Goal: Task Accomplishment & Management: Use online tool/utility

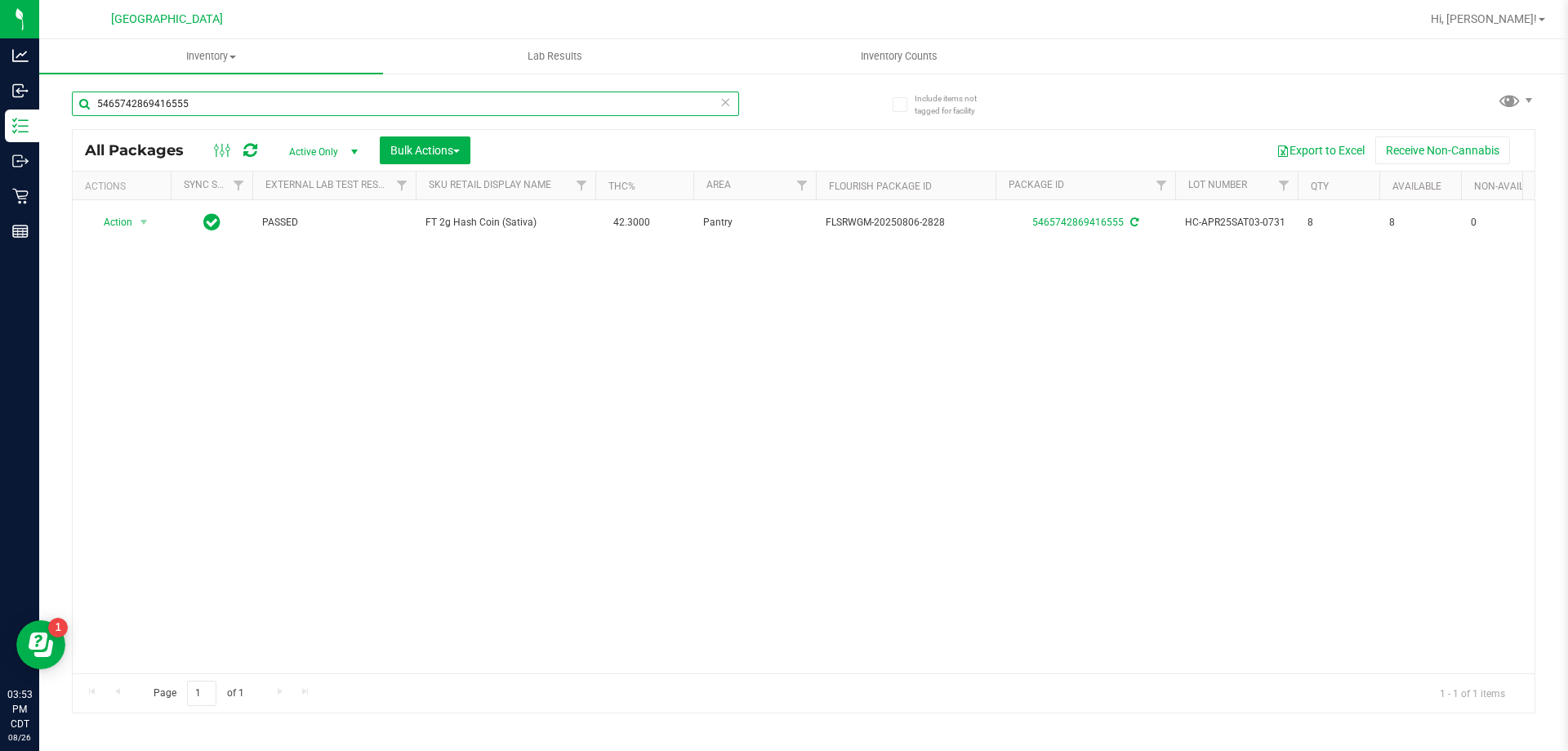
drag, startPoint x: 215, startPoint y: 114, endPoint x: 42, endPoint y: 106, distance: 173.2
click at [42, 106] on div "Include items not tagged for facility 5465742869416555 All Packages Active Only…" at bounding box center [803, 321] width 1528 height 498
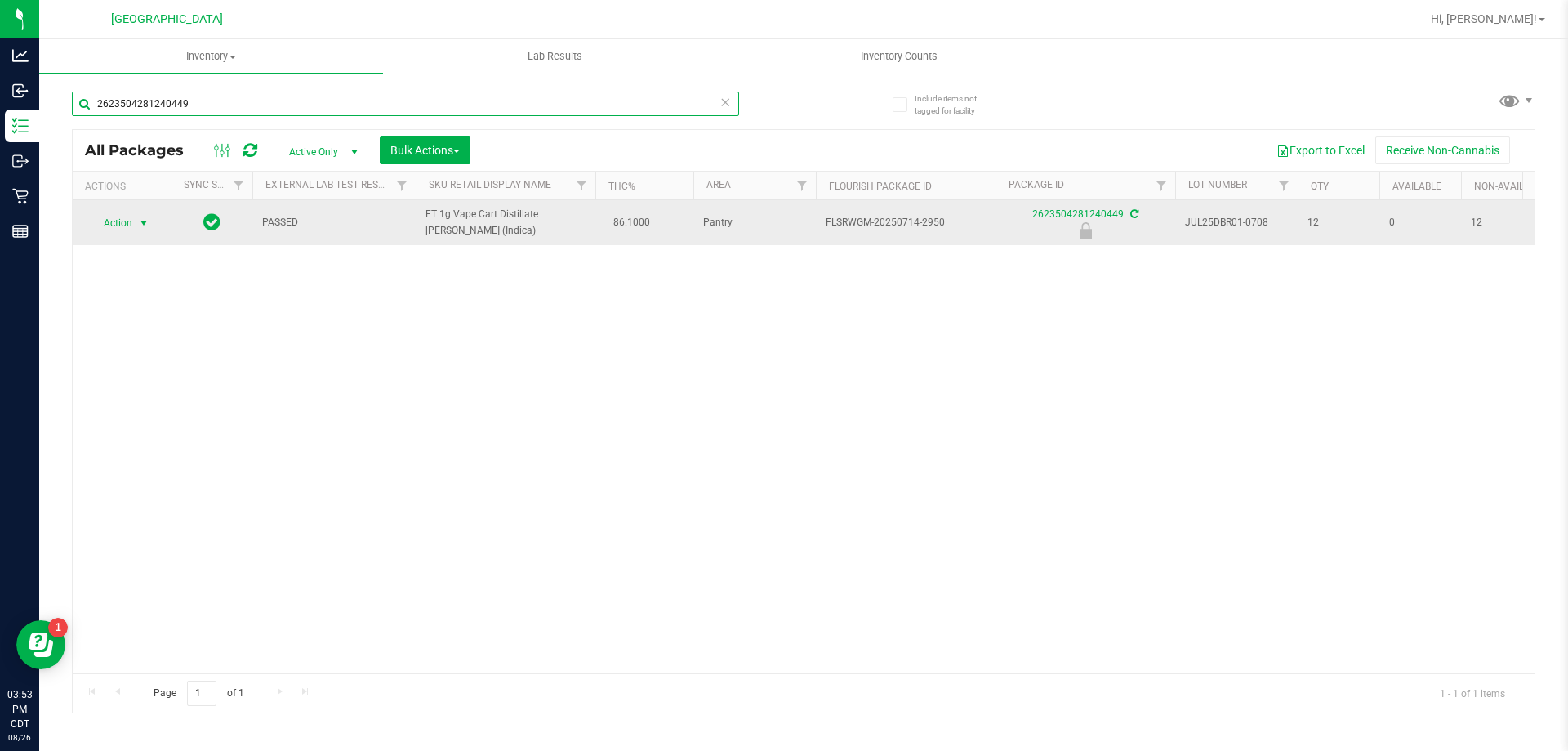
type input "2623504281240449"
click at [116, 216] on span "Action" at bounding box center [111, 223] width 44 height 23
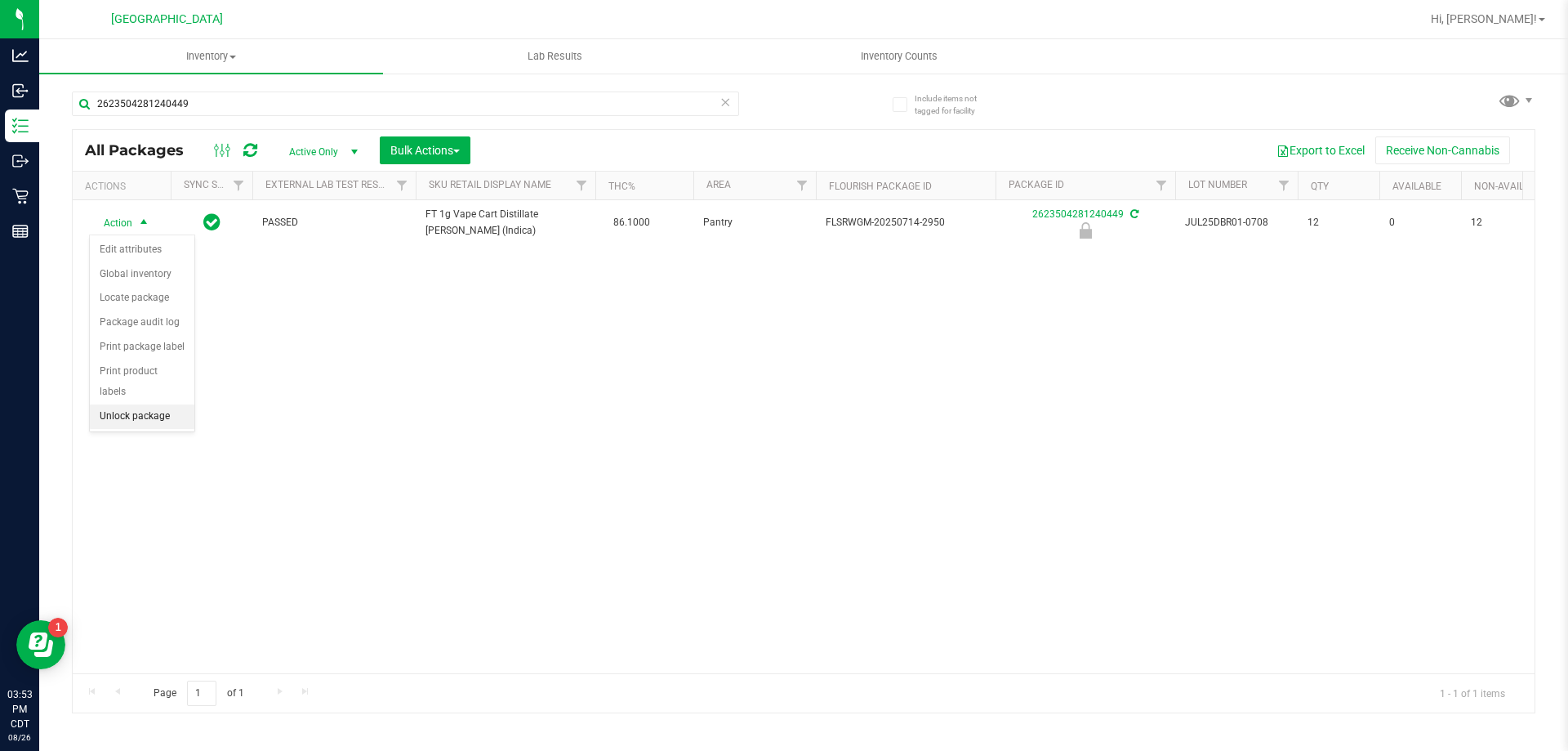
click at [138, 405] on li "Unlock package" at bounding box center [142, 417] width 105 height 25
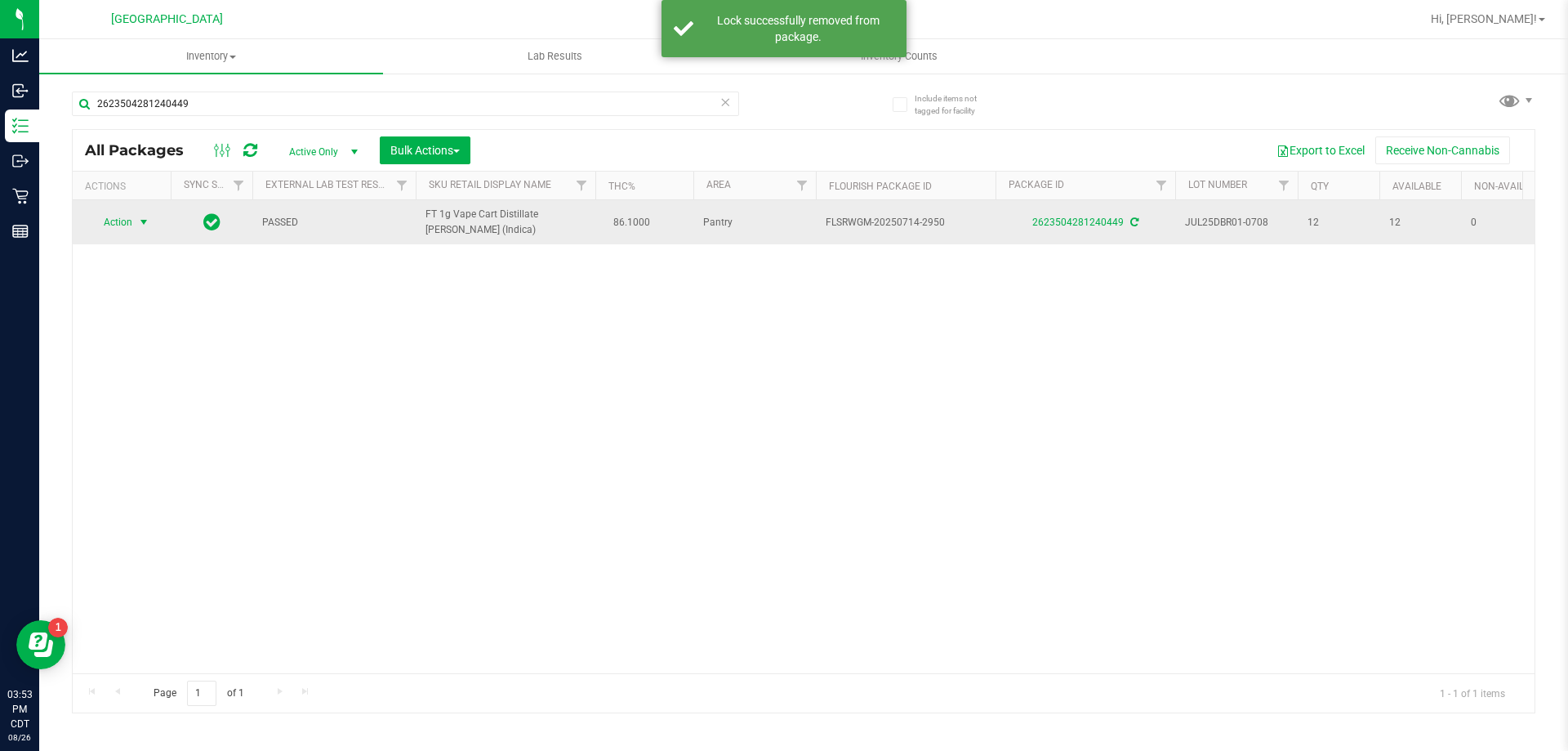
click at [140, 224] on span "select" at bounding box center [144, 222] width 13 height 13
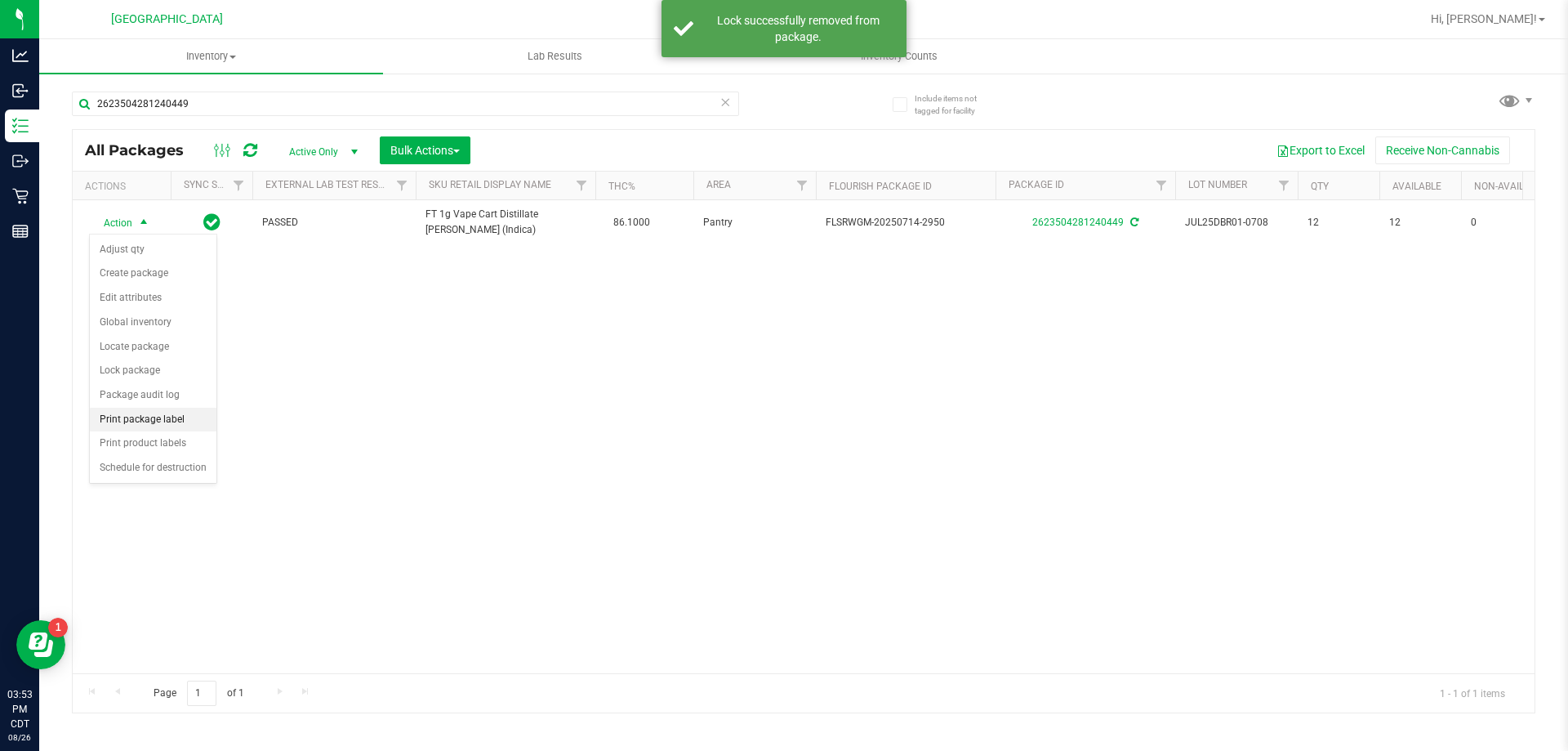
click at [186, 424] on li "Print package label" at bounding box center [153, 421] width 126 height 25
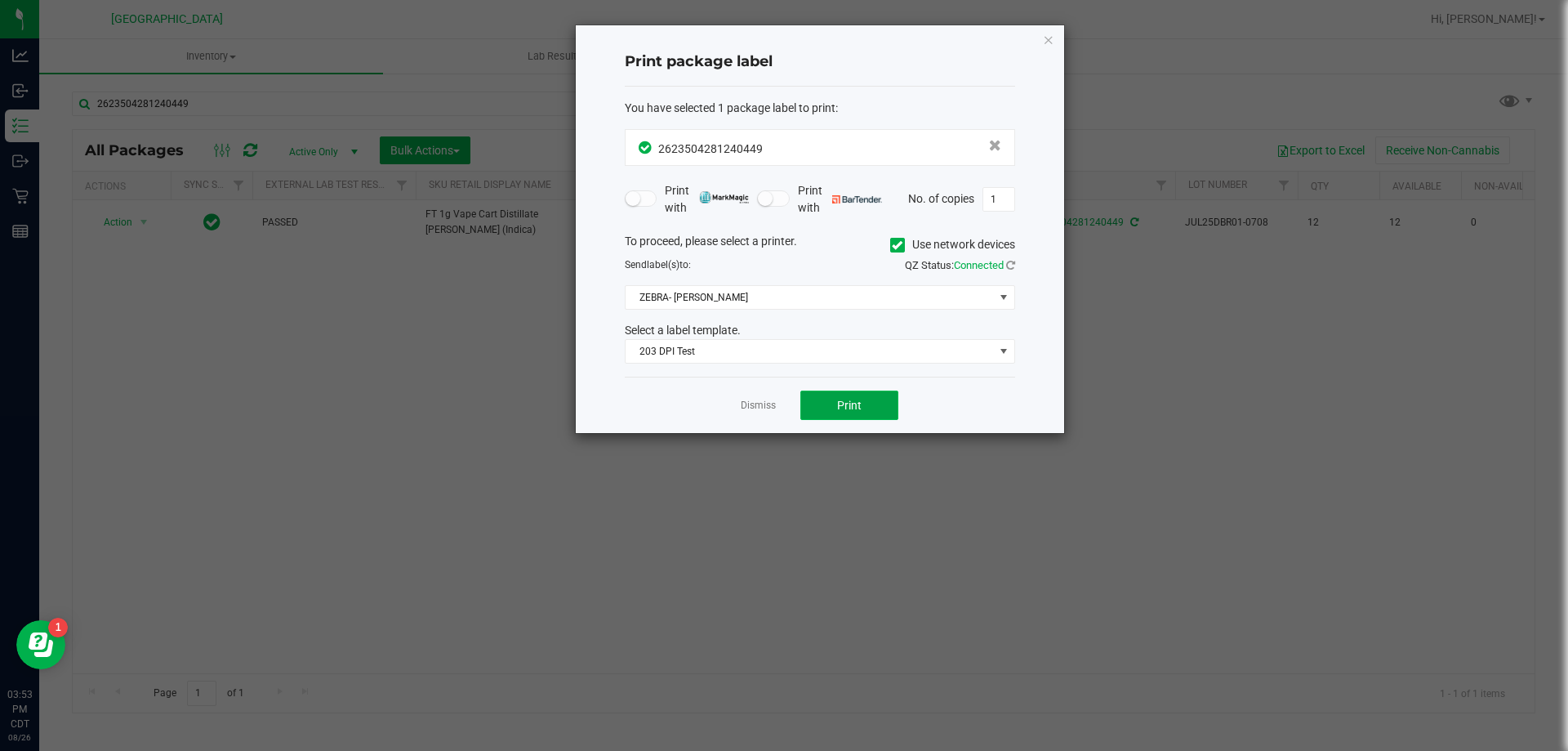
click at [884, 404] on button "Print" at bounding box center [849, 406] width 98 height 30
click at [748, 405] on link "Dismiss" at bounding box center [758, 406] width 36 height 14
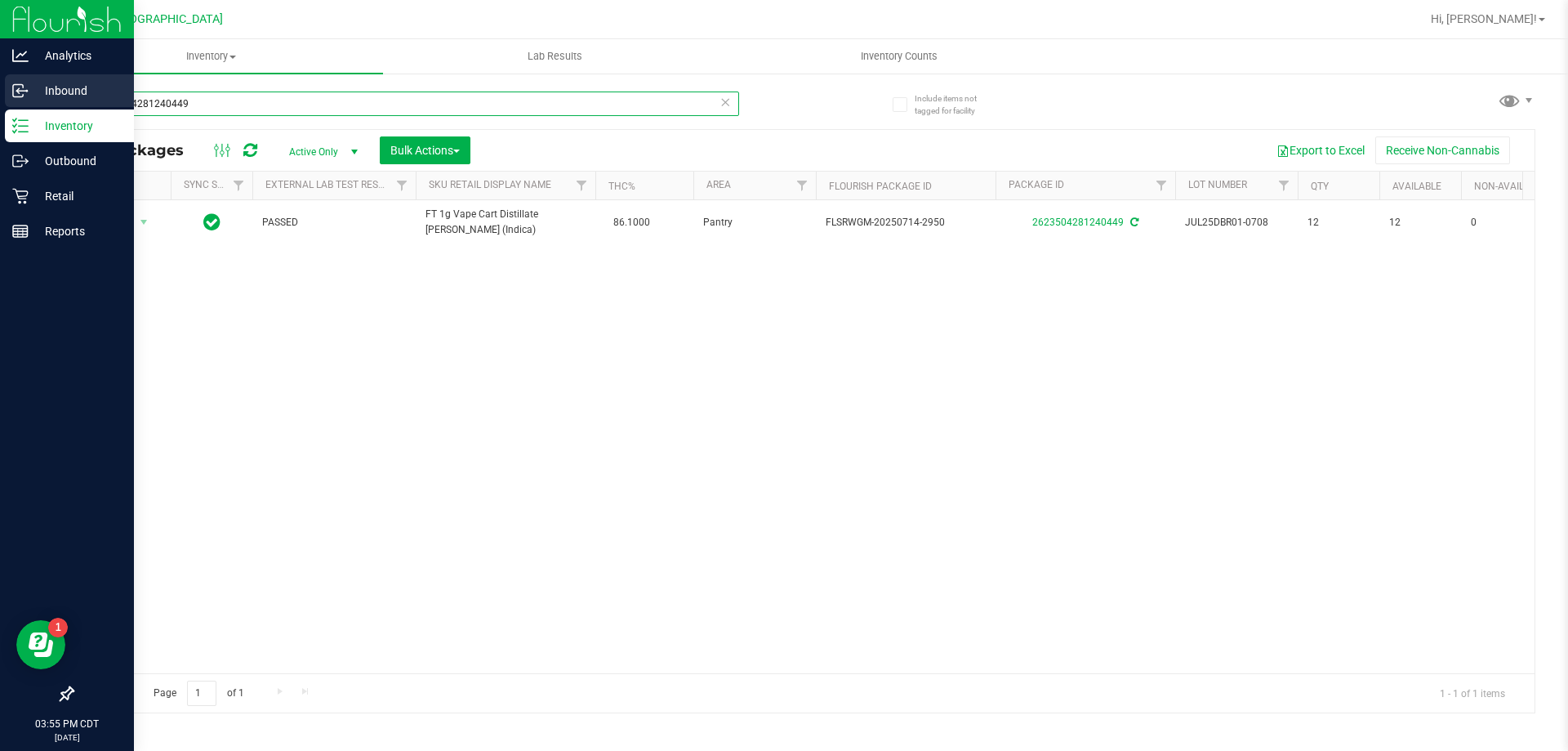
drag, startPoint x: 369, startPoint y: 114, endPoint x: 0, endPoint y: 89, distance: 369.8
click at [0, 89] on div "Analytics Inbound Inventory Outbound Retail Reports 03:55 PM CDT 08/26/2025 08/…" at bounding box center [784, 375] width 1568 height 751
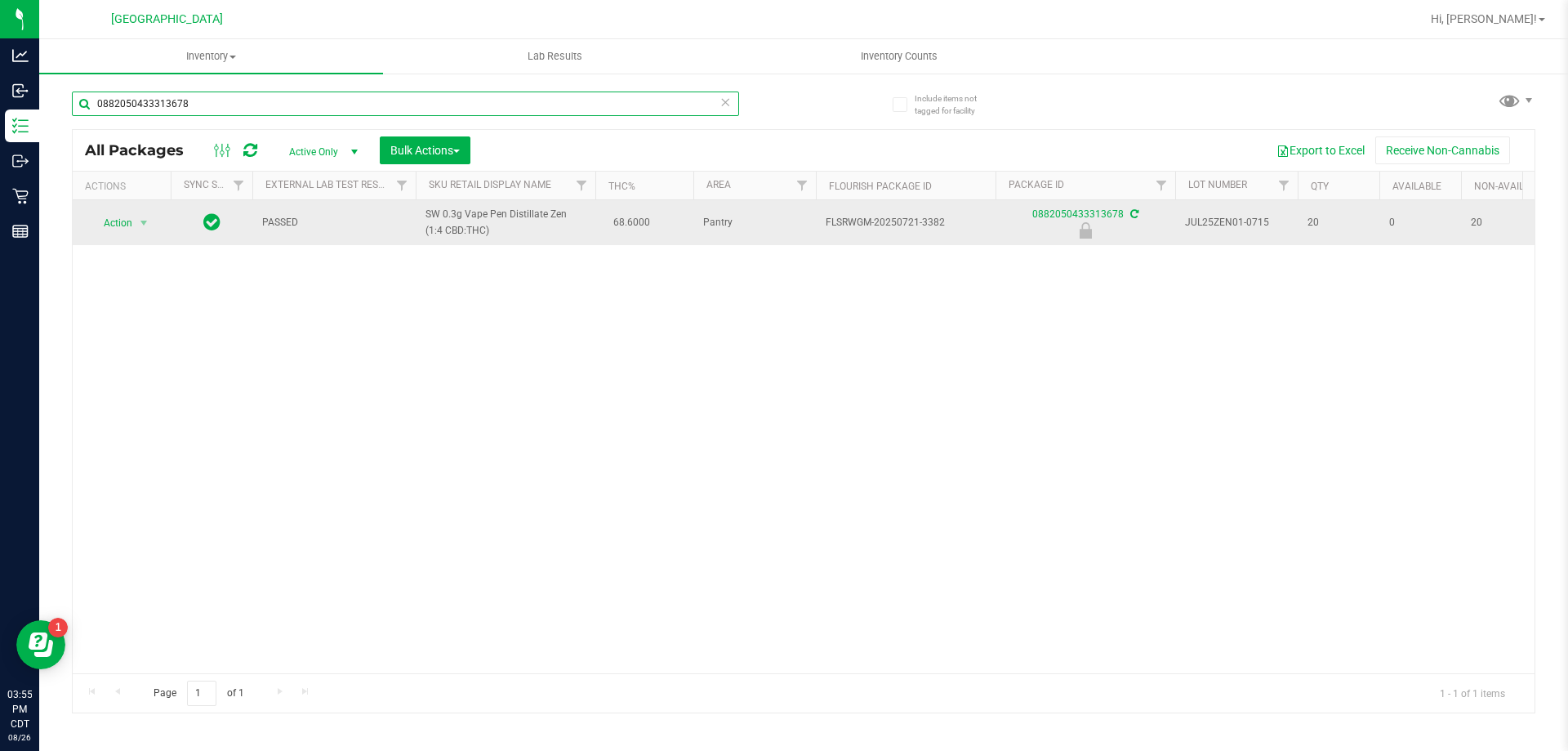
type input "0882050433313678"
click at [107, 215] on span "Action" at bounding box center [111, 223] width 44 height 23
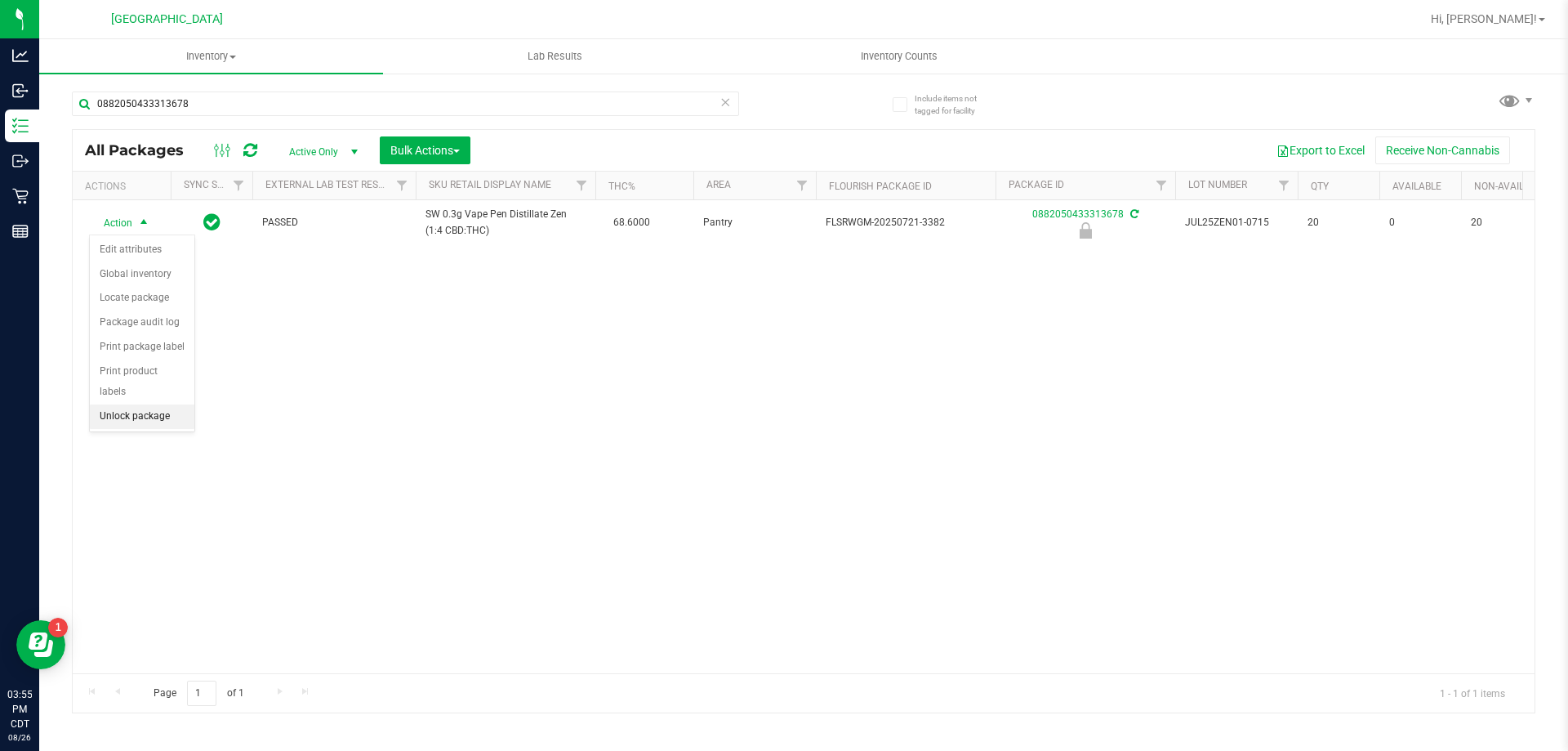
click at [127, 405] on li "Unlock package" at bounding box center [142, 417] width 105 height 25
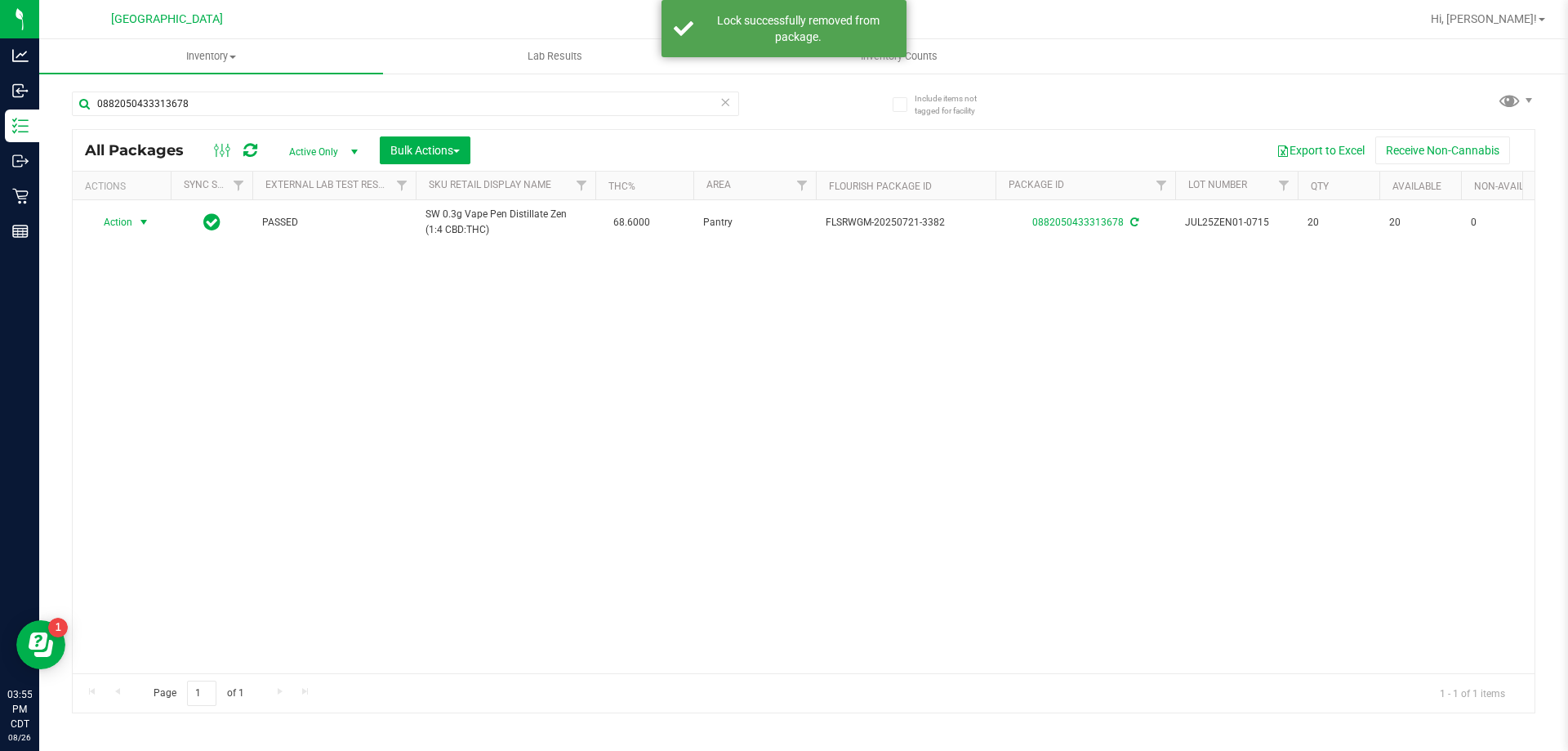
click at [117, 226] on span "Action" at bounding box center [111, 222] width 44 height 23
click at [155, 412] on li "Print package label" at bounding box center [153, 421] width 126 height 25
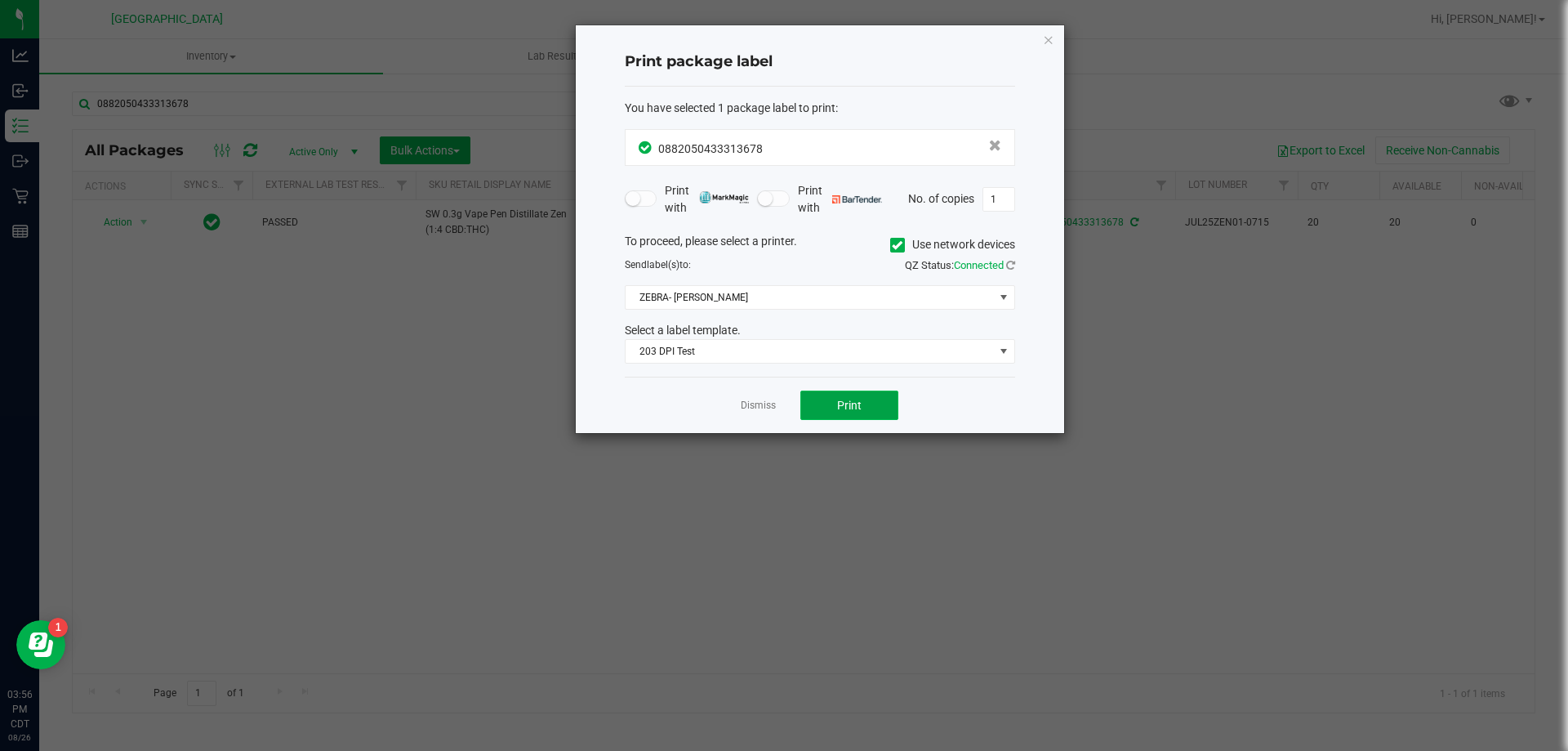
click at [837, 406] on span "Print" at bounding box center [850, 406] width 25 height 13
click at [749, 400] on link "Dismiss" at bounding box center [758, 406] width 36 height 14
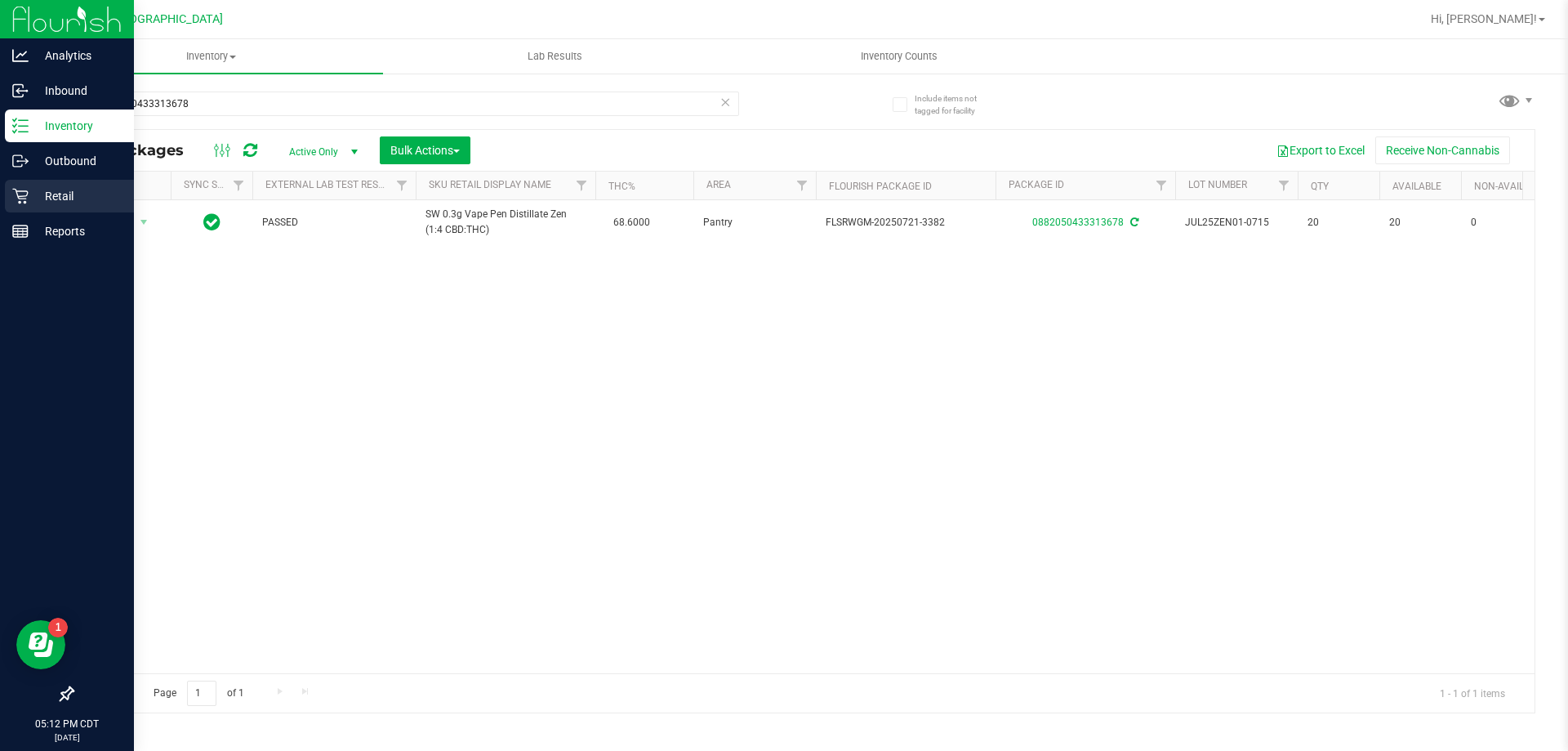
click at [45, 186] on div "Retail" at bounding box center [69, 197] width 129 height 33
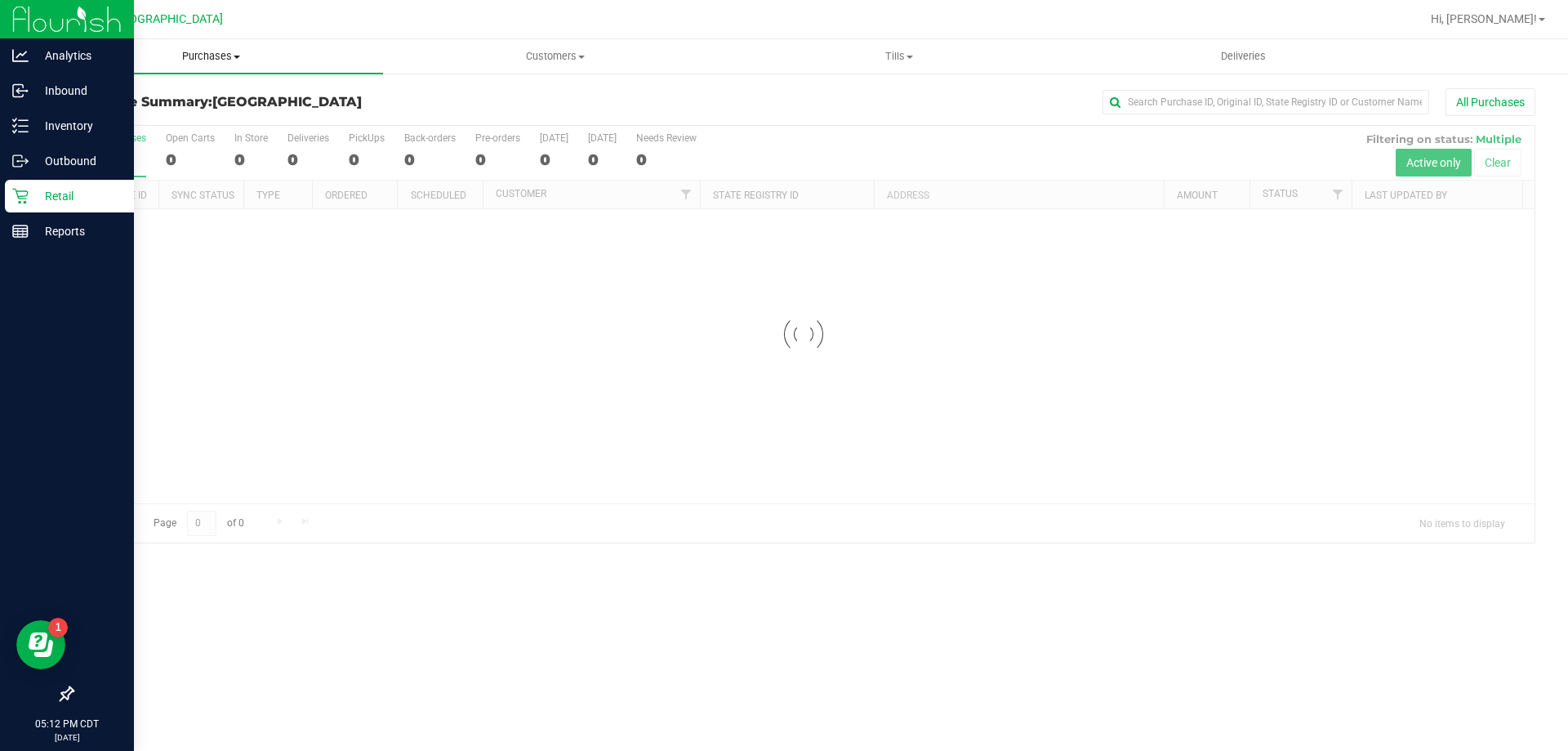
click at [207, 70] on uib-tab-heading "Purchases Summary of purchases Fulfillment All purchases" at bounding box center [211, 56] width 343 height 35
click at [179, 114] on li "Fulfillment" at bounding box center [211, 119] width 343 height 20
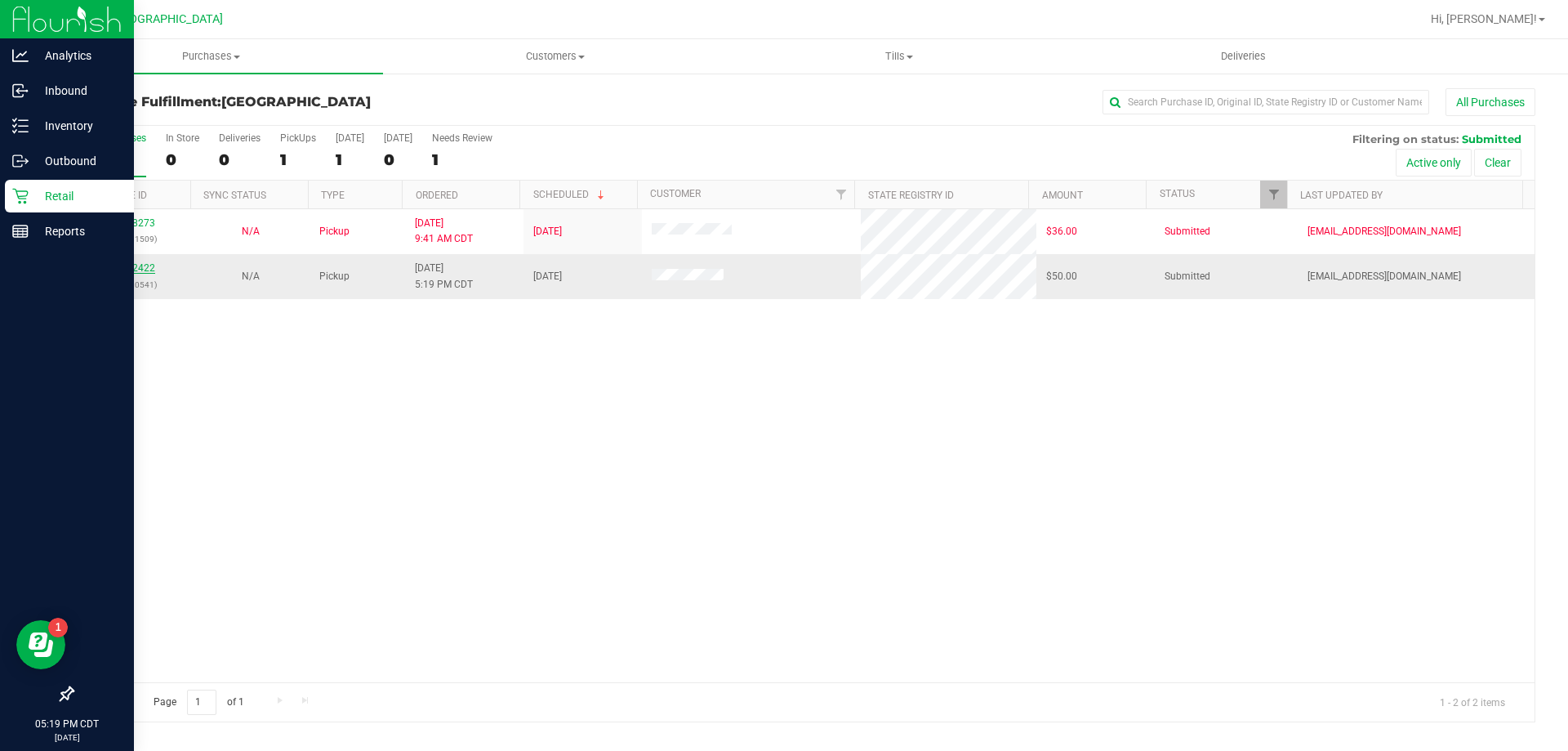
click at [142, 267] on link "11852422" at bounding box center [132, 268] width 45 height 12
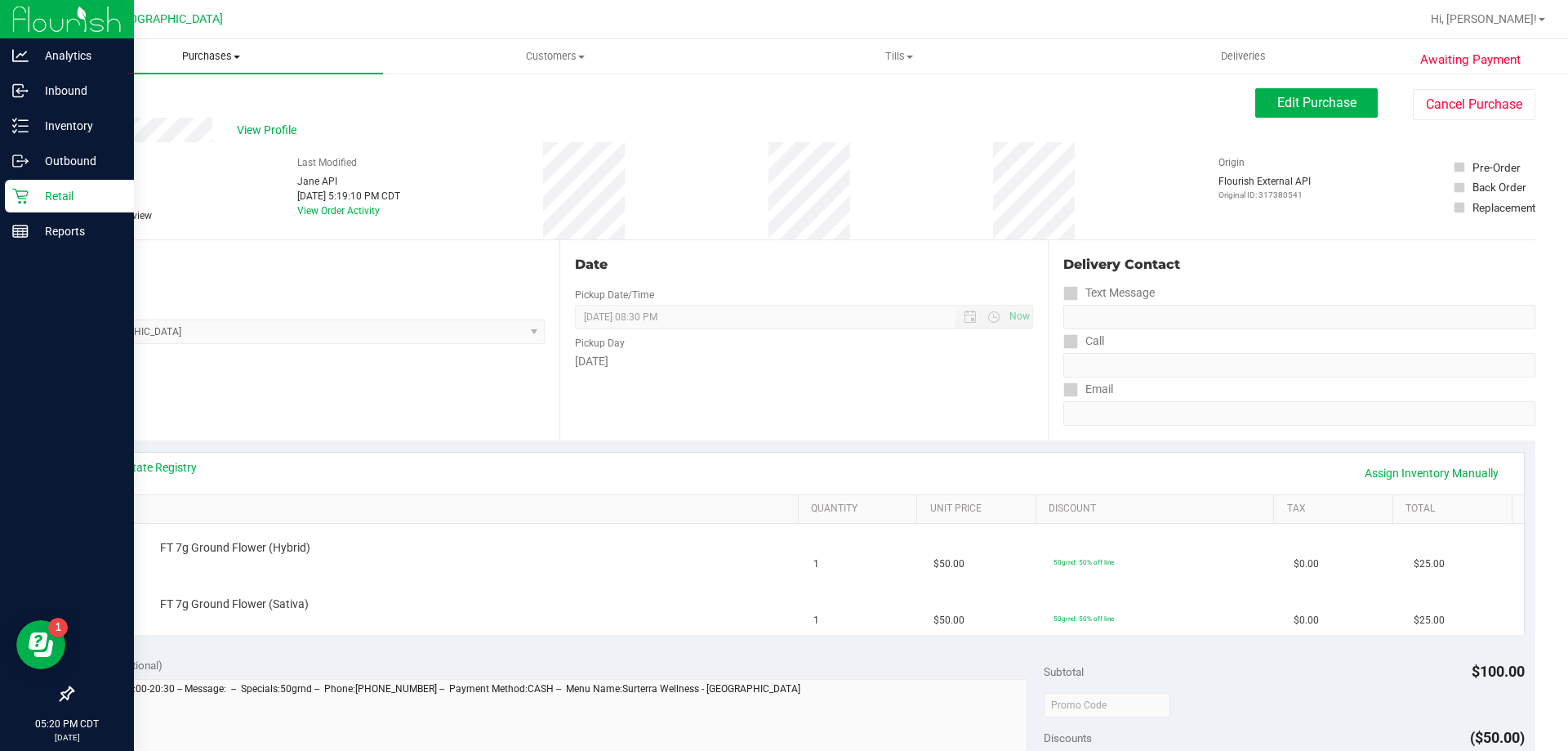
click at [186, 55] on span "Purchases" at bounding box center [211, 56] width 343 height 15
click at [97, 118] on span "Fulfillment" at bounding box center [89, 118] width 102 height 14
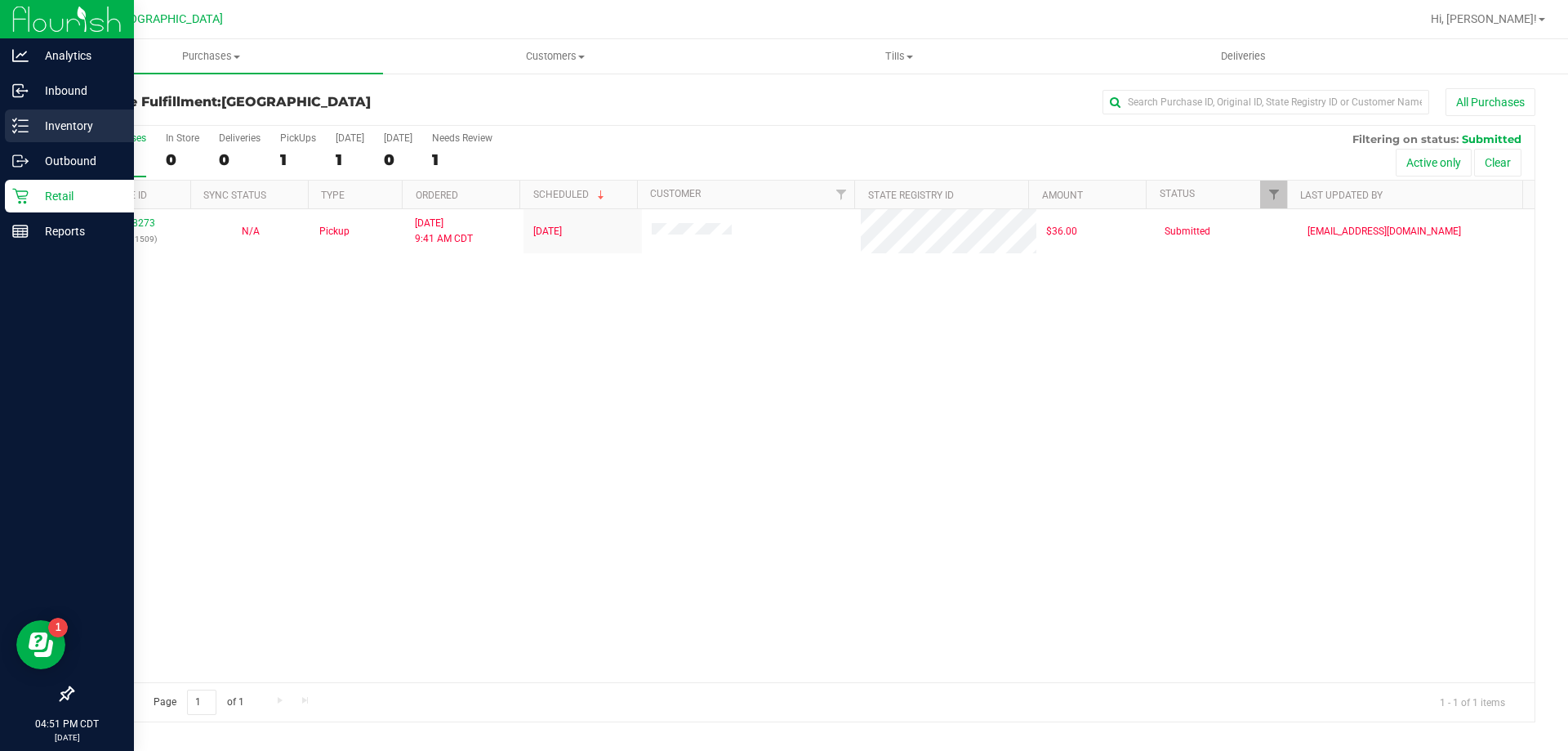
click at [27, 118] on icon at bounding box center [21, 126] width 17 height 17
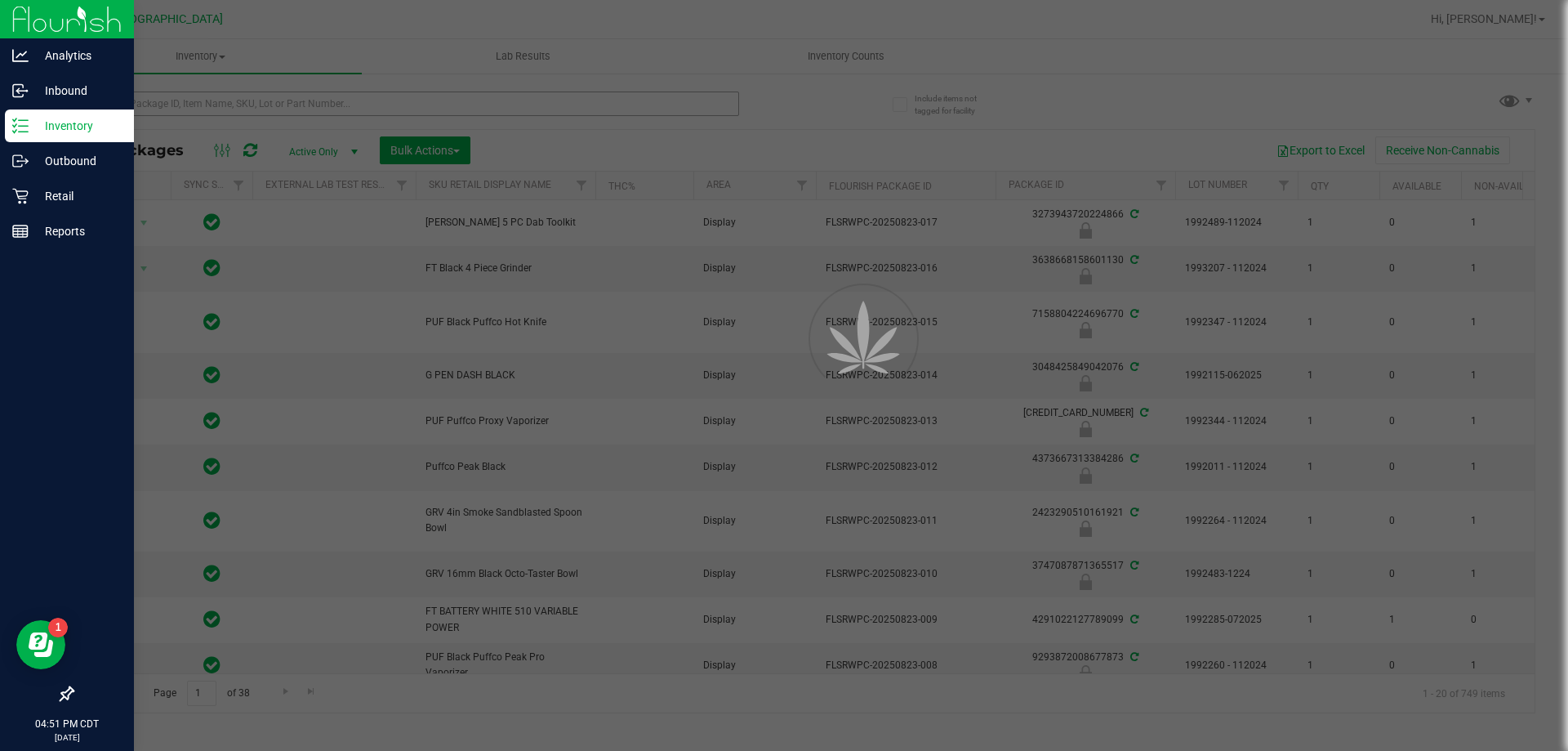
click at [211, 96] on div at bounding box center [784, 375] width 1568 height 751
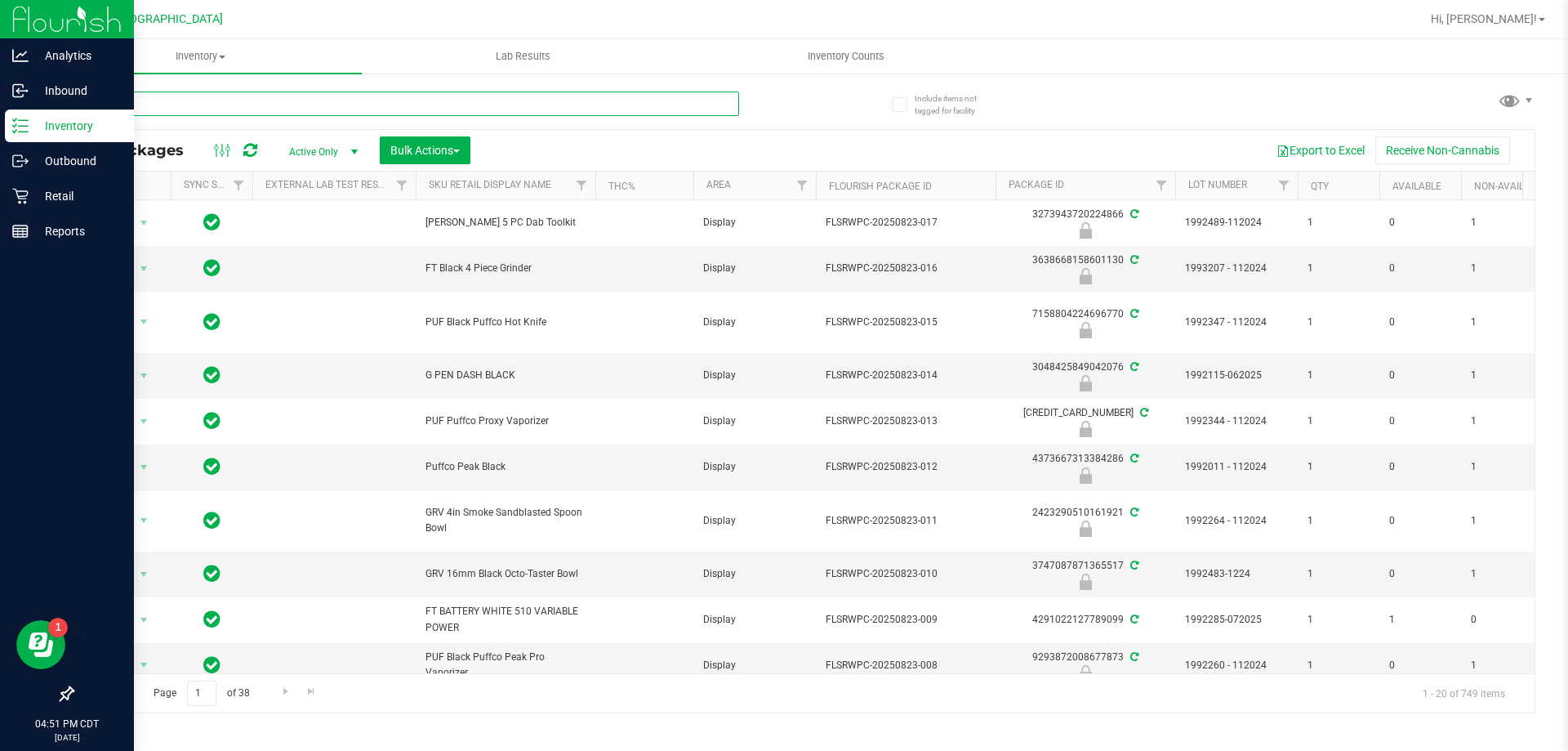
click at [210, 108] on input "text" at bounding box center [405, 104] width 667 height 25
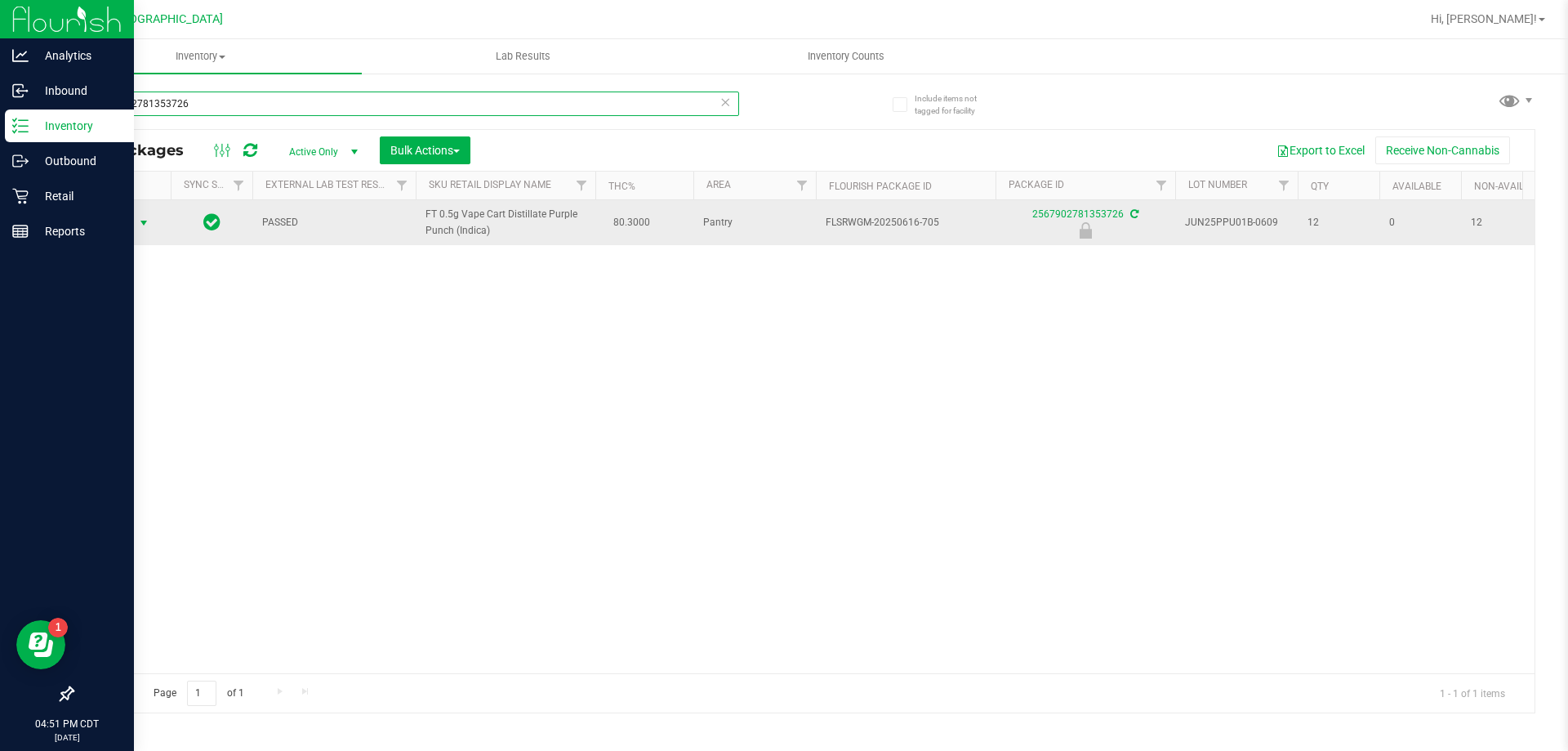
type input "2567902781353726"
click at [114, 226] on span "Action" at bounding box center [111, 223] width 44 height 23
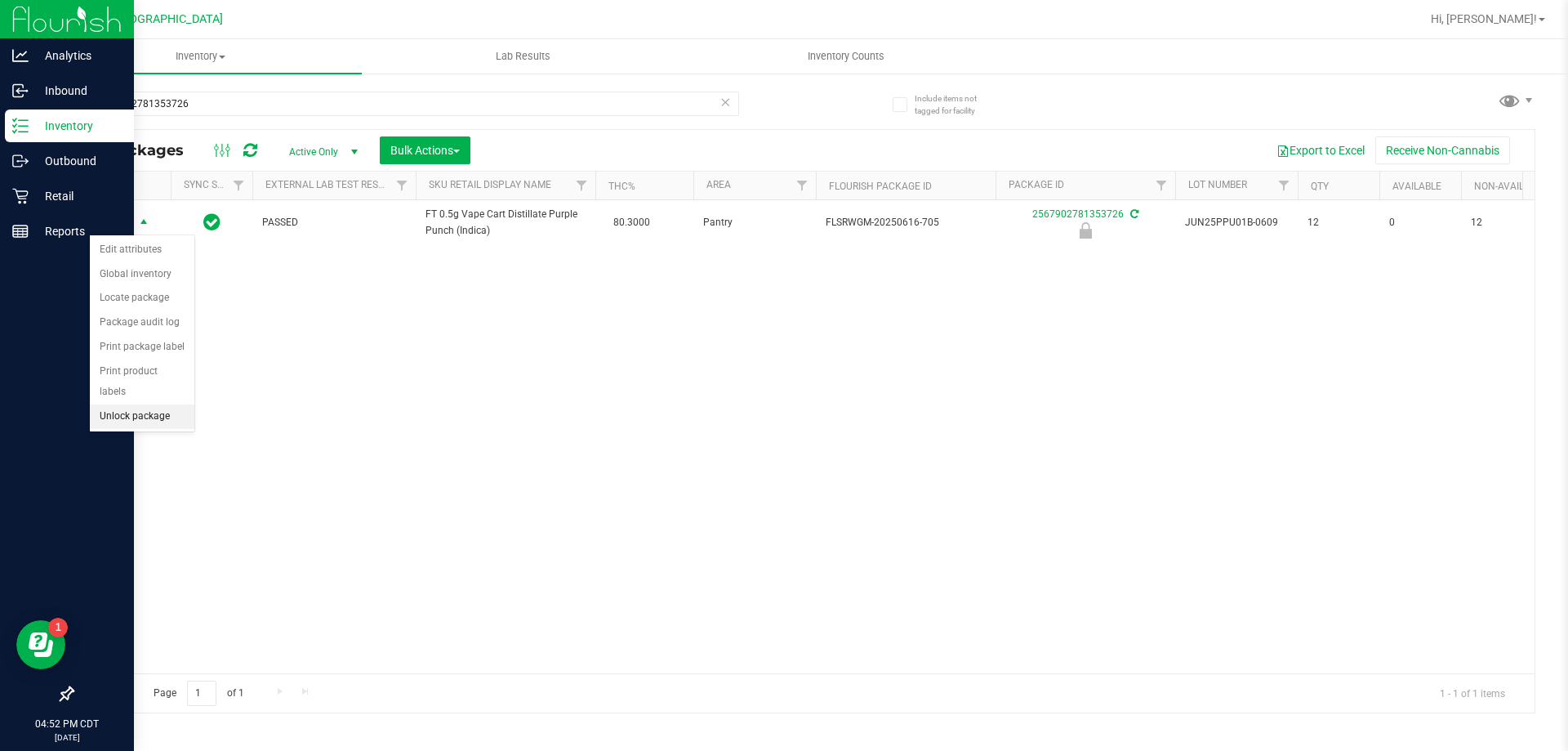
click at [139, 405] on li "Unlock package" at bounding box center [142, 417] width 105 height 25
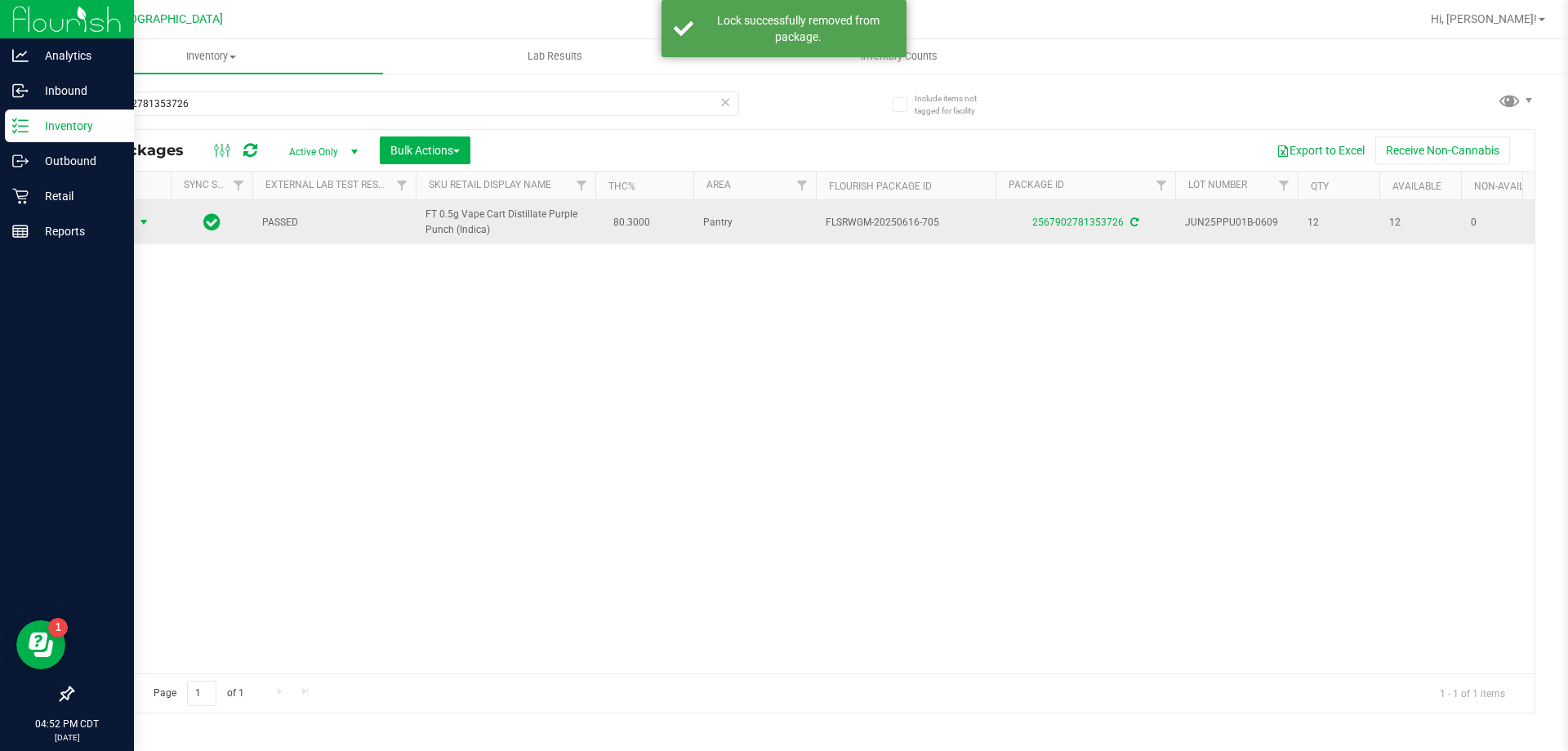
click at [129, 228] on span "Action" at bounding box center [111, 222] width 44 height 23
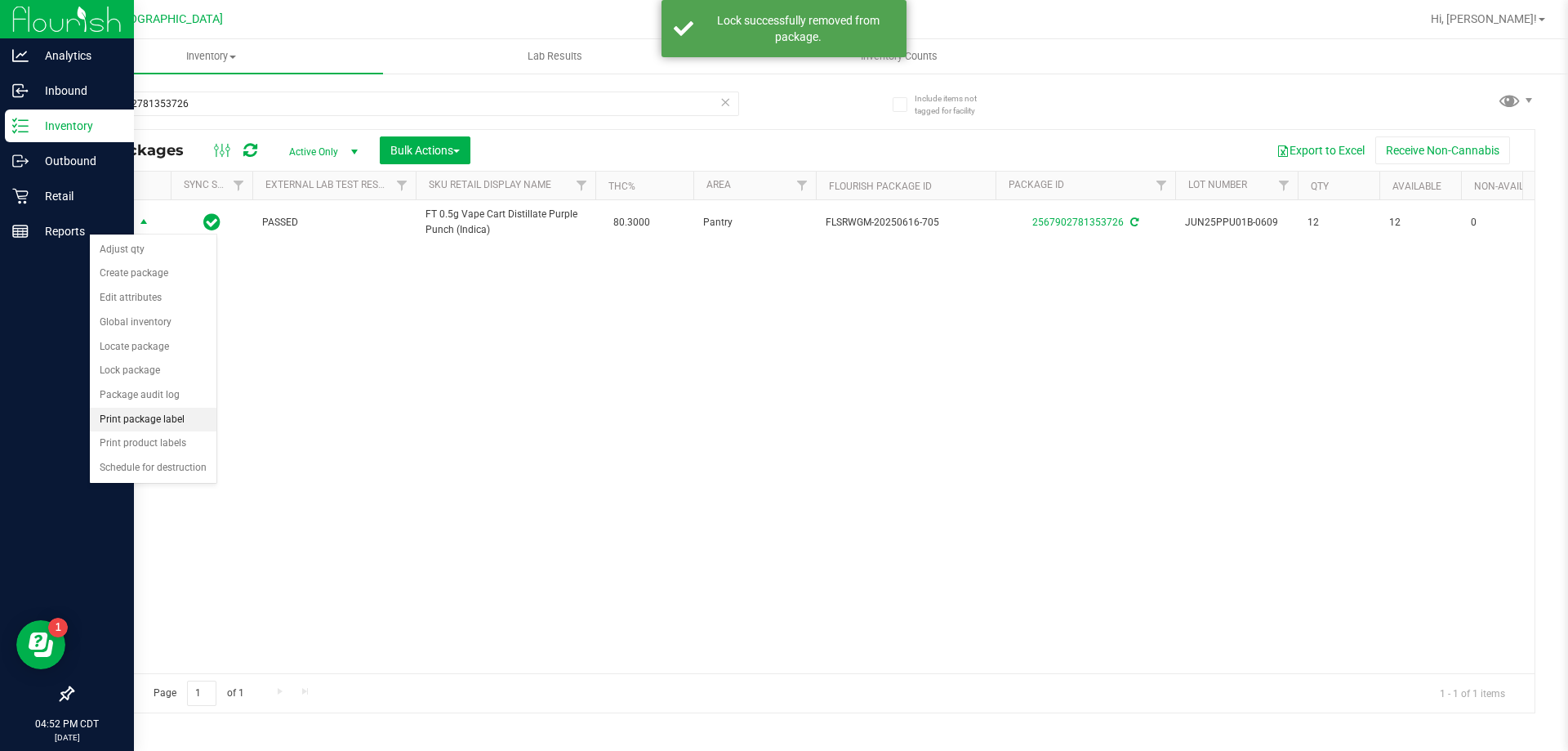
click at [153, 413] on li "Print package label" at bounding box center [153, 421] width 126 height 25
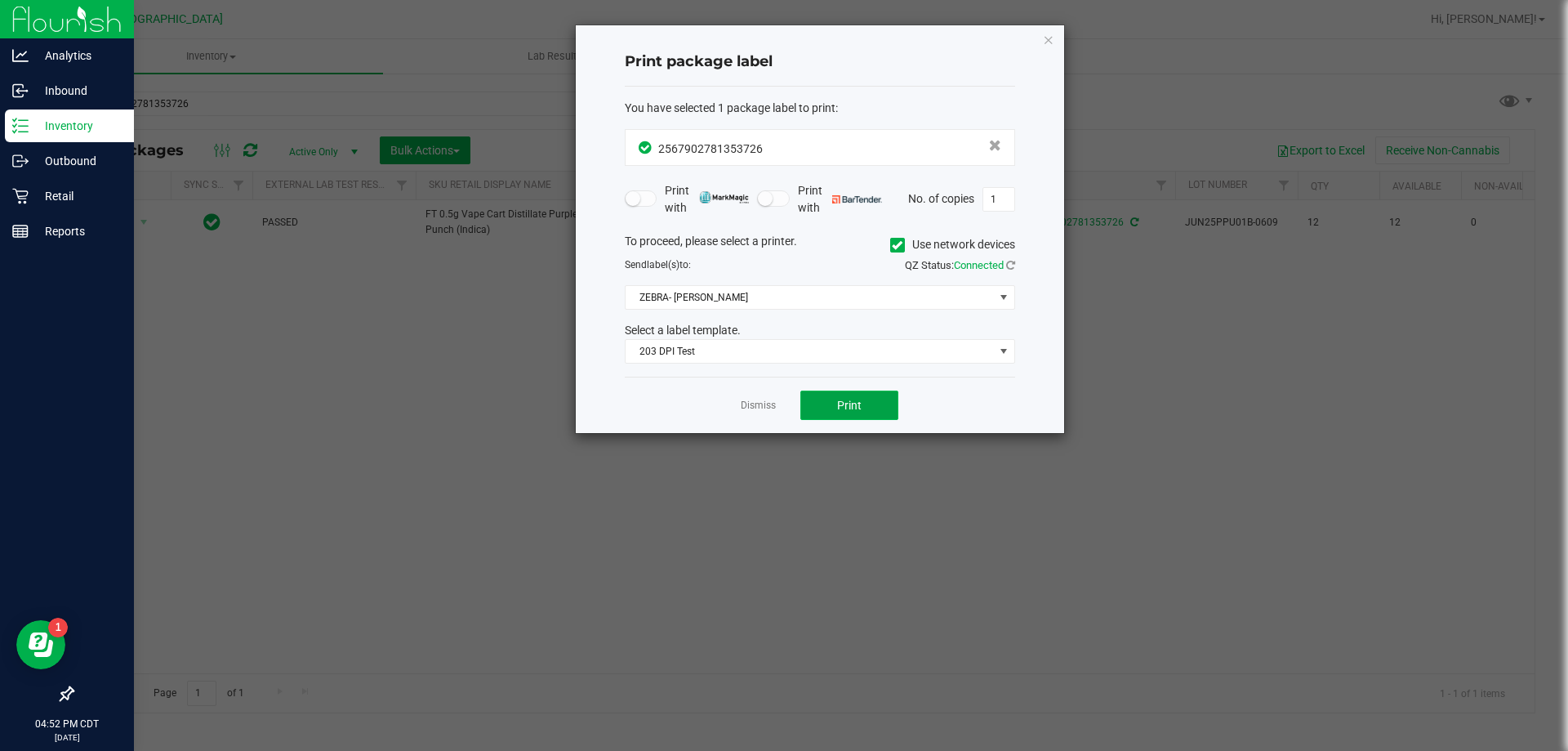
click at [874, 401] on button "Print" at bounding box center [849, 406] width 98 height 30
click at [767, 406] on link "Dismiss" at bounding box center [758, 406] width 36 height 14
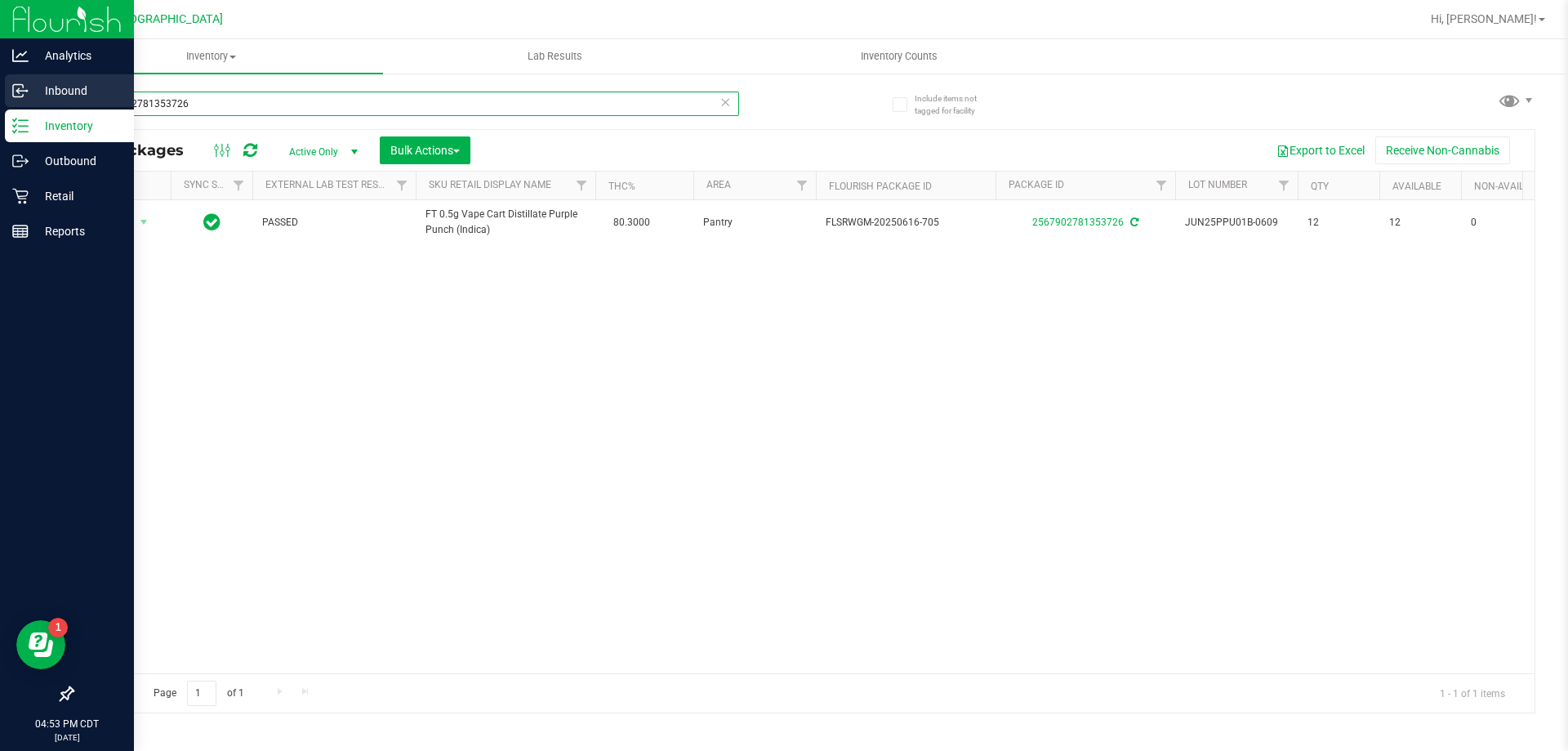
drag, startPoint x: 271, startPoint y: 109, endPoint x: 17, endPoint y: 85, distance: 255.1
click at [21, 88] on div "Analytics Inbound Inventory Outbound Retail Reports 04:53 PM CDT 08/26/2025 08/…" at bounding box center [784, 375] width 1568 height 751
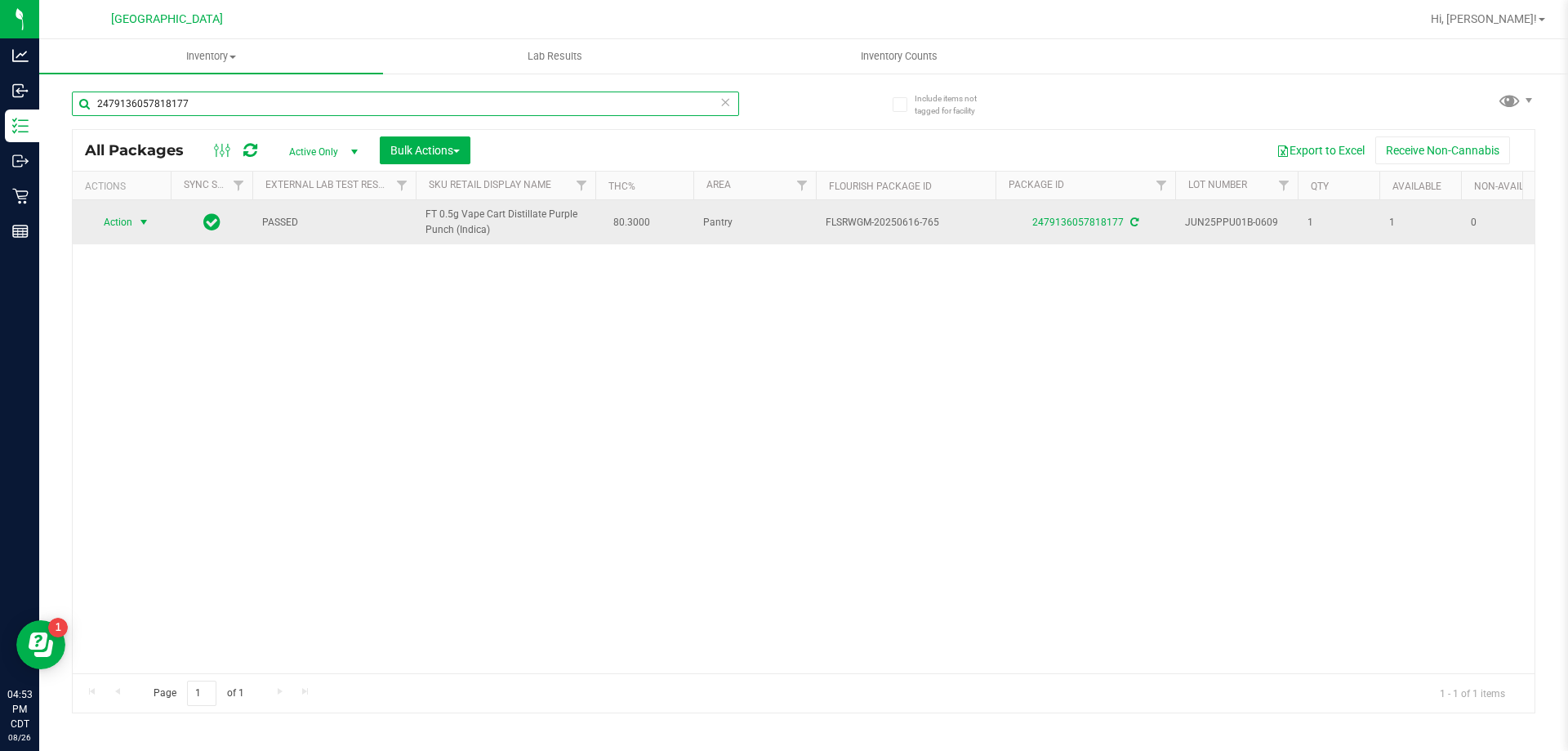
type input "2479136057818177"
click at [123, 226] on span "Action" at bounding box center [111, 222] width 44 height 23
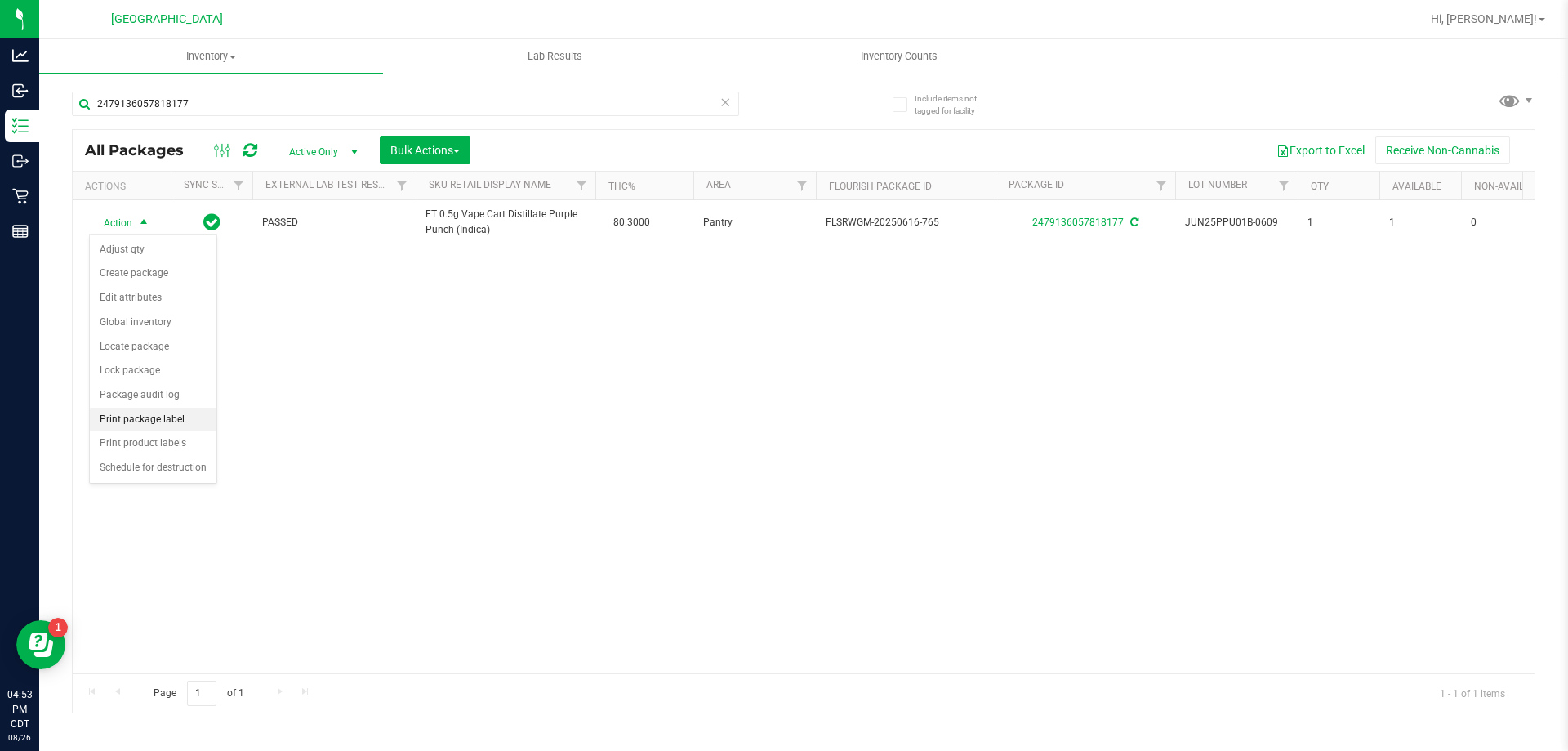
click at [124, 415] on li "Print package label" at bounding box center [153, 421] width 126 height 25
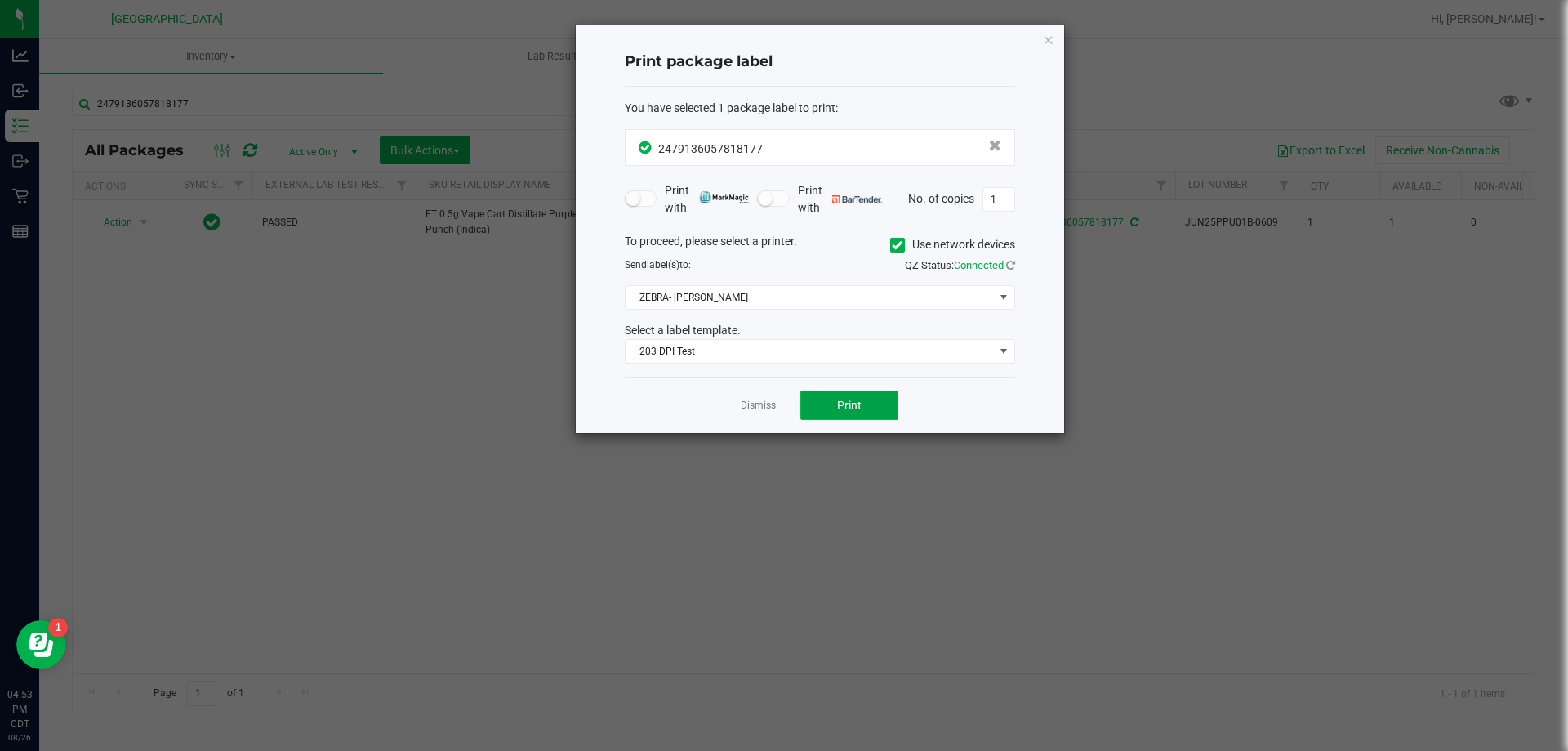
click at [847, 409] on span "Print" at bounding box center [850, 406] width 25 height 13
click at [760, 407] on link "Dismiss" at bounding box center [758, 406] width 36 height 14
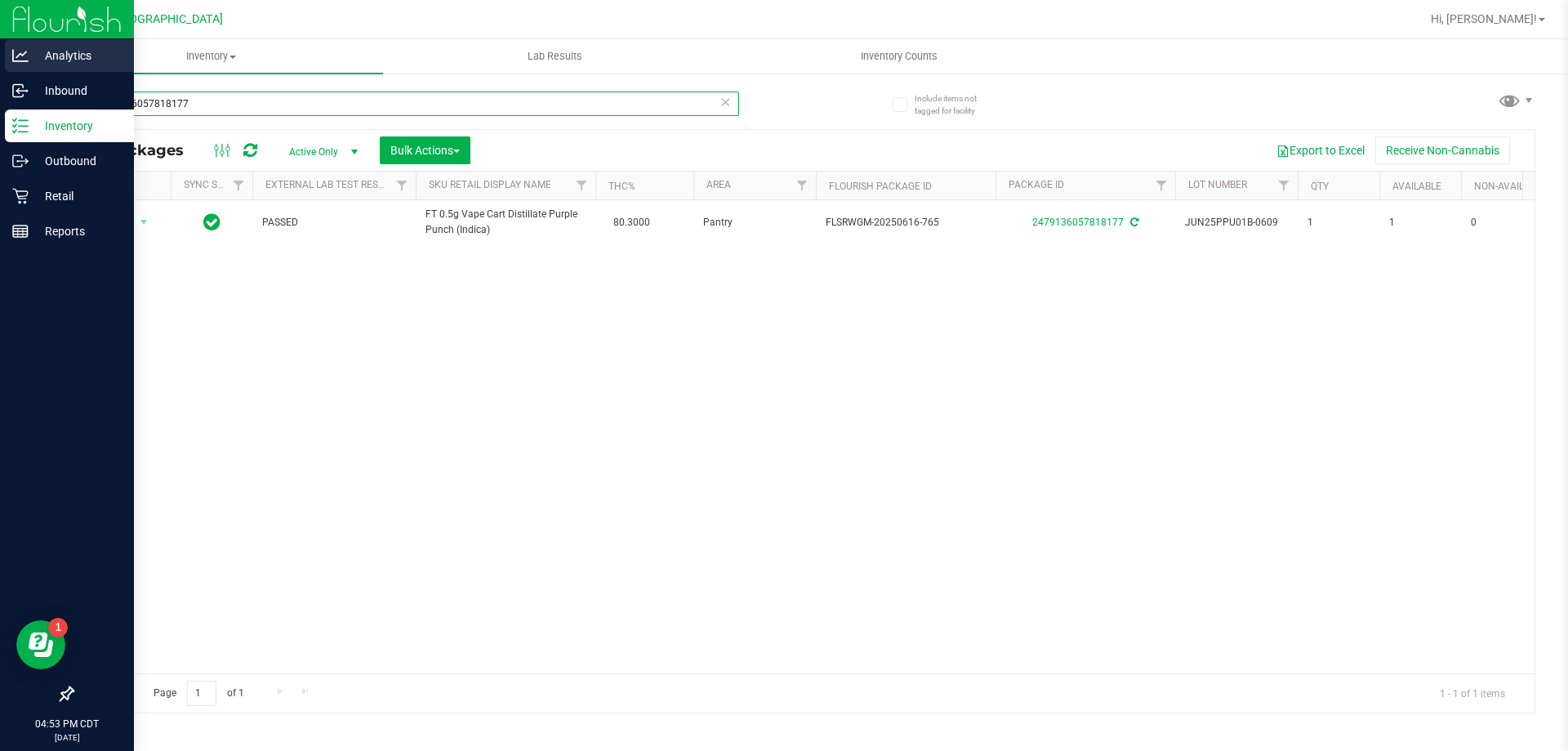
drag, startPoint x: 282, startPoint y: 103, endPoint x: 0, endPoint y: 56, distance: 285.9
click at [0, 74] on div "Analytics Inbound Inventory Outbound Retail Reports 04:53 PM CDT 08/26/2025 08/…" at bounding box center [784, 375] width 1568 height 751
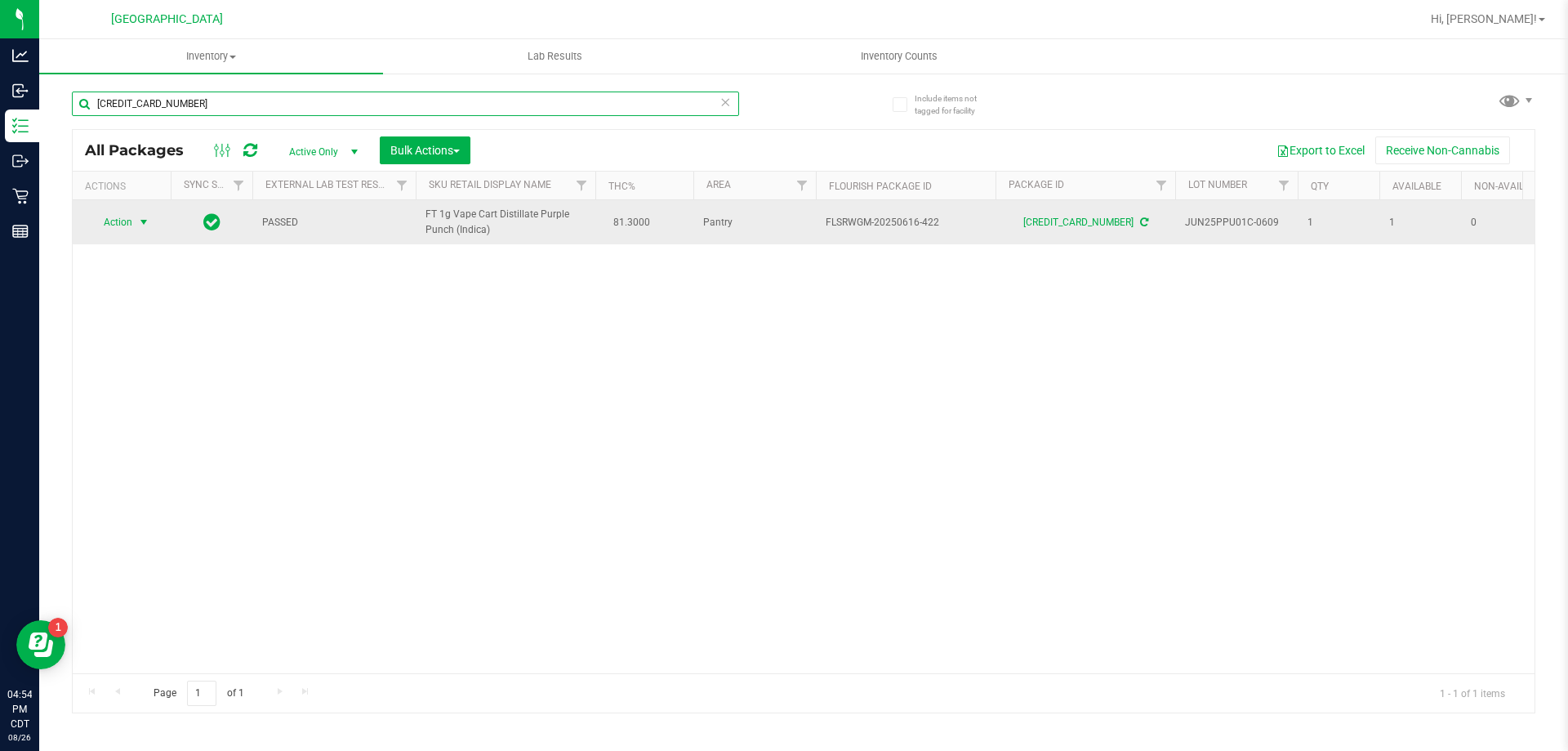
type input "4093582754433933"
click at [127, 225] on span "Action" at bounding box center [111, 222] width 44 height 23
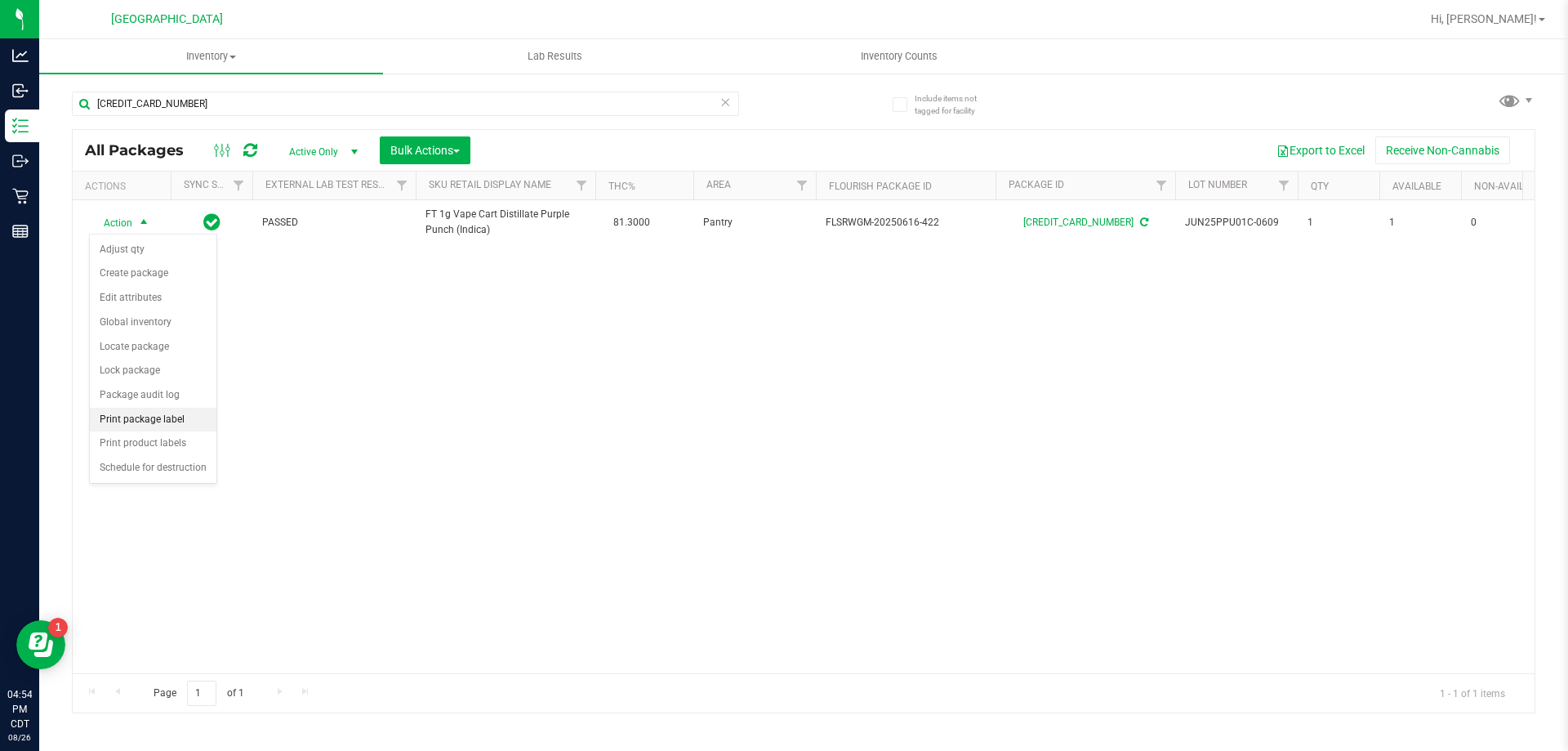
click at [152, 423] on li "Print package label" at bounding box center [153, 421] width 126 height 25
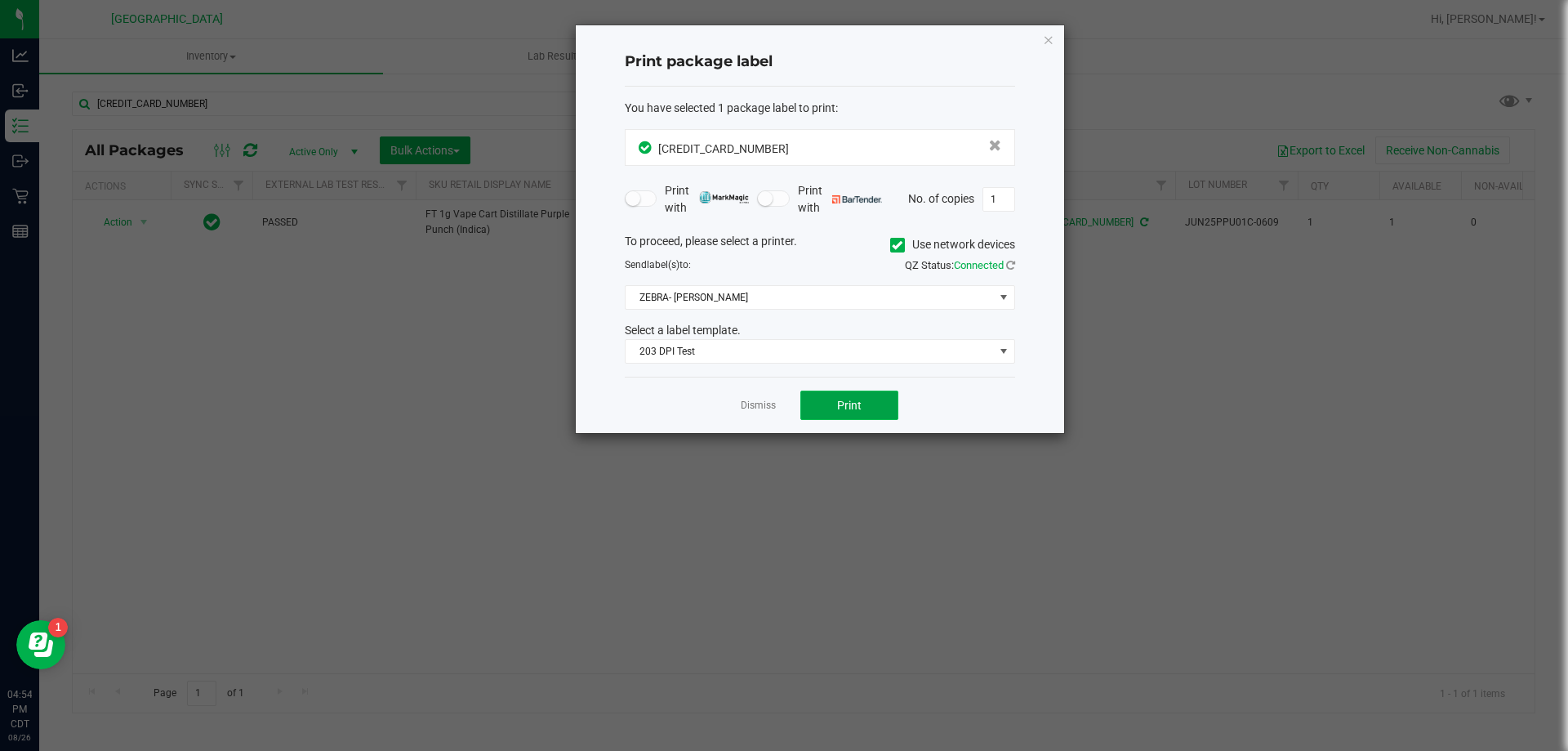
click at [854, 400] on span "Print" at bounding box center [850, 406] width 25 height 13
click at [751, 398] on app-cancel-button "Dismiss" at bounding box center [758, 406] width 36 height 17
click at [746, 408] on link "Dismiss" at bounding box center [758, 406] width 36 height 14
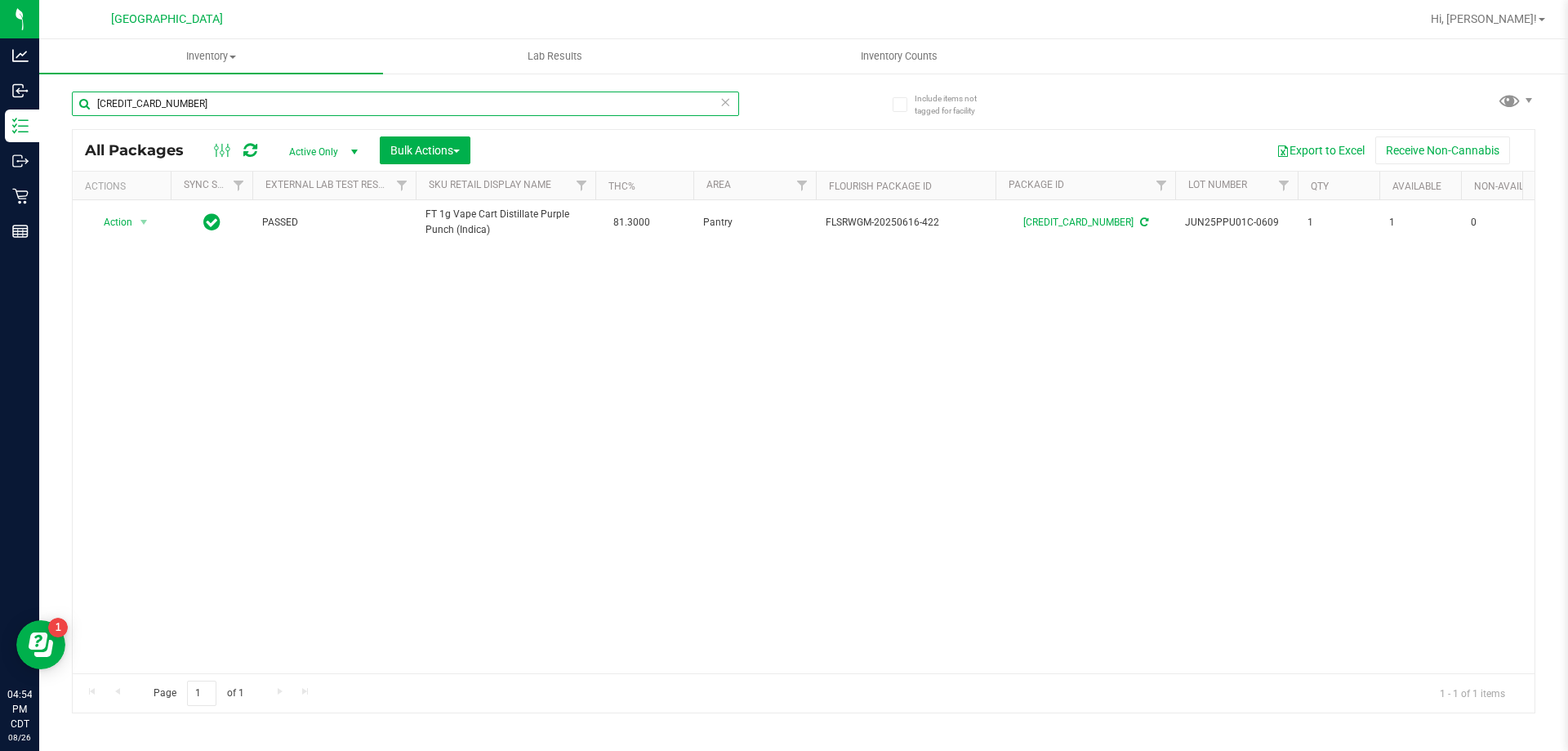
drag, startPoint x: 242, startPoint y: 97, endPoint x: 75, endPoint y: 96, distance: 167.0
click at [75, 96] on input "4093582754433933" at bounding box center [405, 104] width 667 height 25
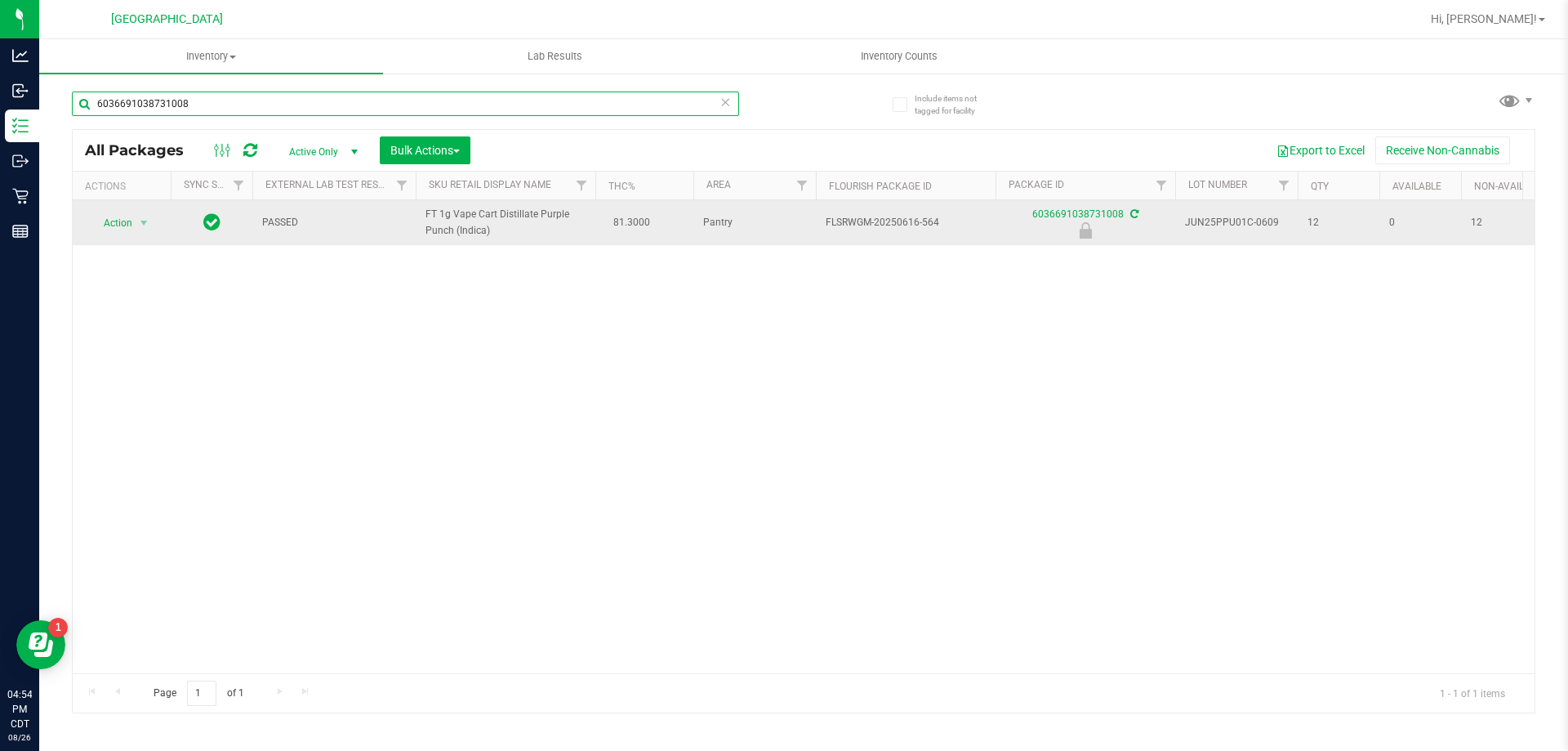
type input "6036691038731008"
click at [126, 210] on td "Action Action Edit attributes Global inventory Locate package Package audit log…" at bounding box center [121, 222] width 98 height 45
click at [126, 215] on span "Action" at bounding box center [111, 223] width 44 height 23
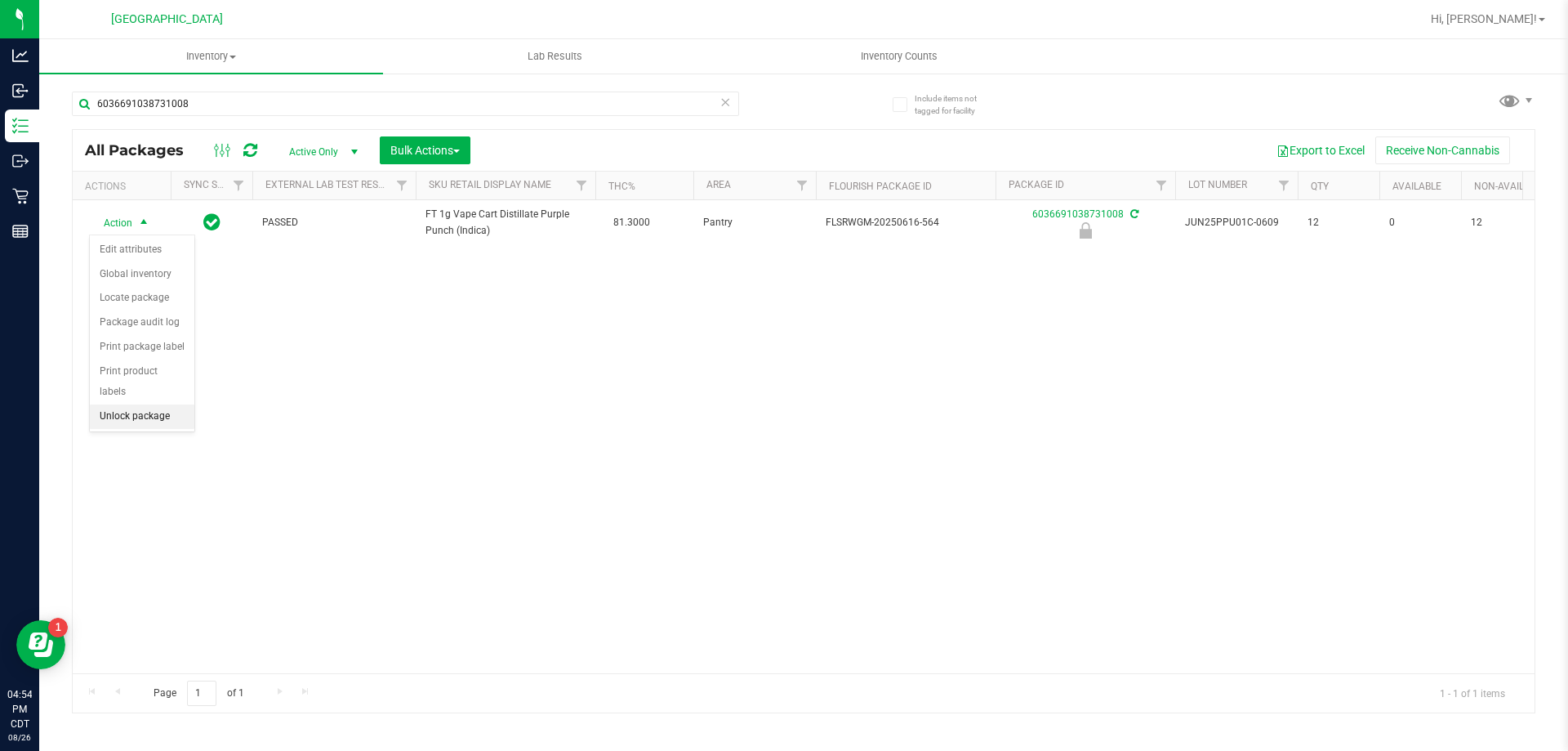
click at [125, 405] on li "Unlock package" at bounding box center [142, 417] width 105 height 25
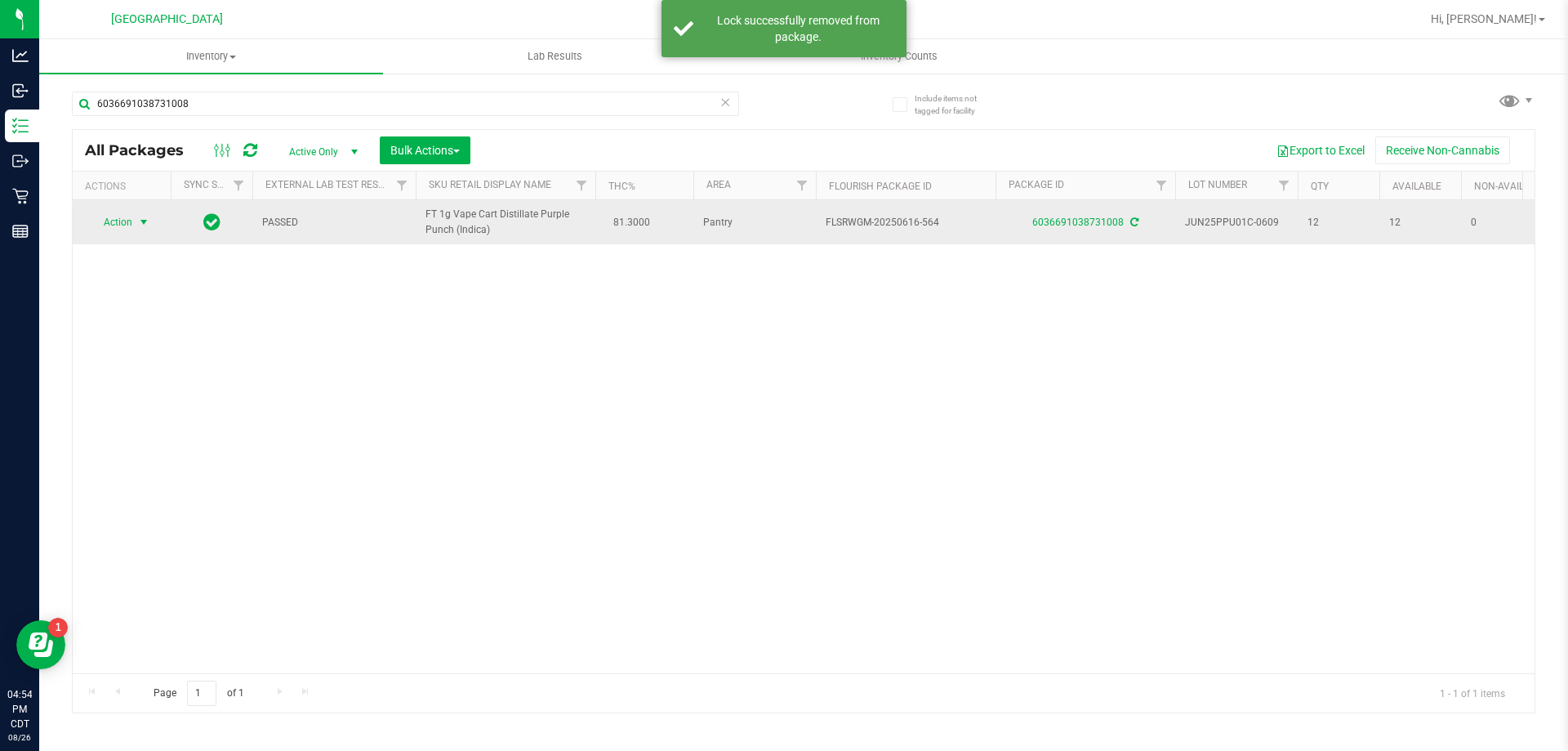
click at [141, 229] on span "select" at bounding box center [144, 222] width 13 height 13
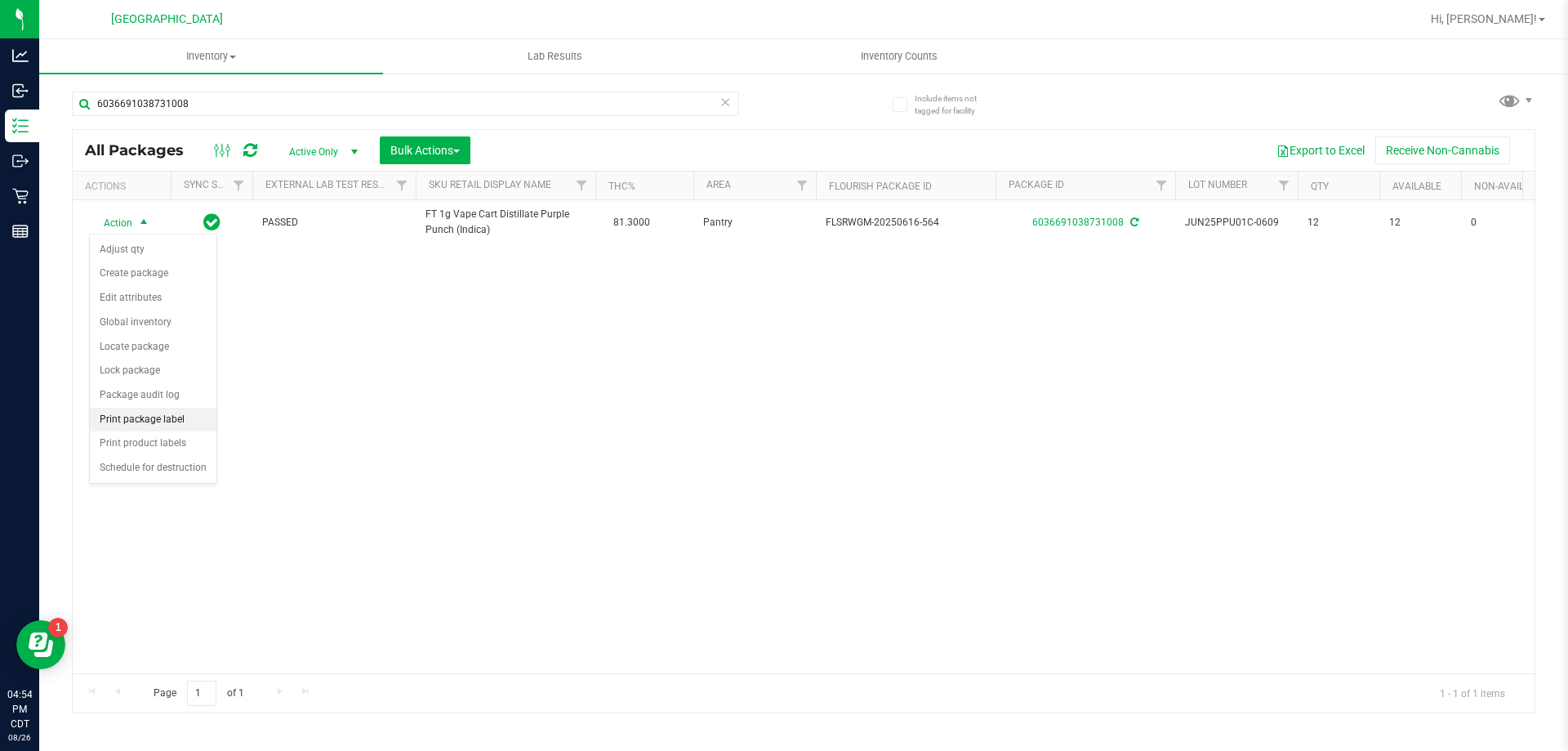
click at [135, 419] on li "Print package label" at bounding box center [153, 421] width 126 height 25
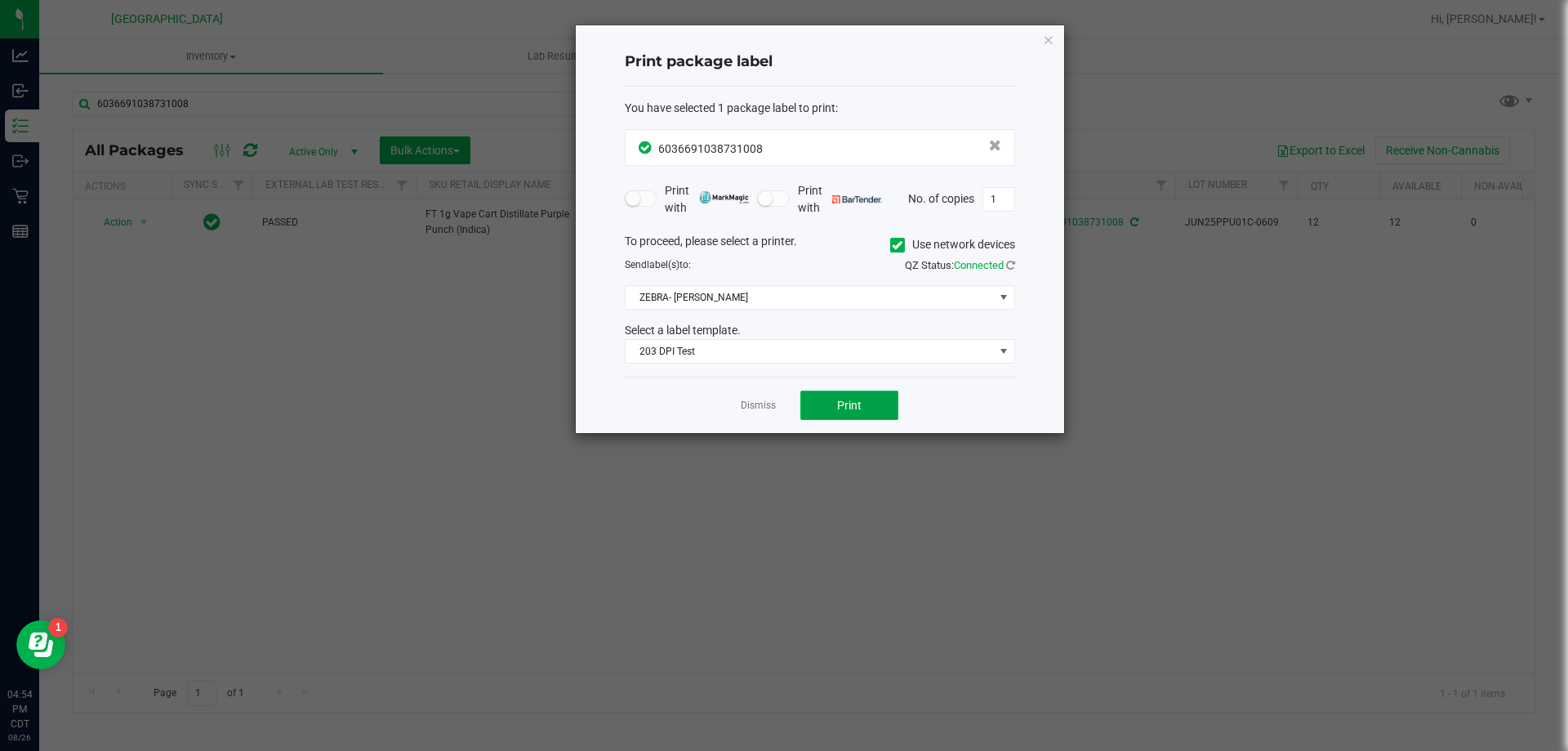
click at [811, 397] on button "Print" at bounding box center [849, 406] width 98 height 30
click at [751, 411] on link "Dismiss" at bounding box center [758, 406] width 36 height 14
